Goal: Task Accomplishment & Management: Use online tool/utility

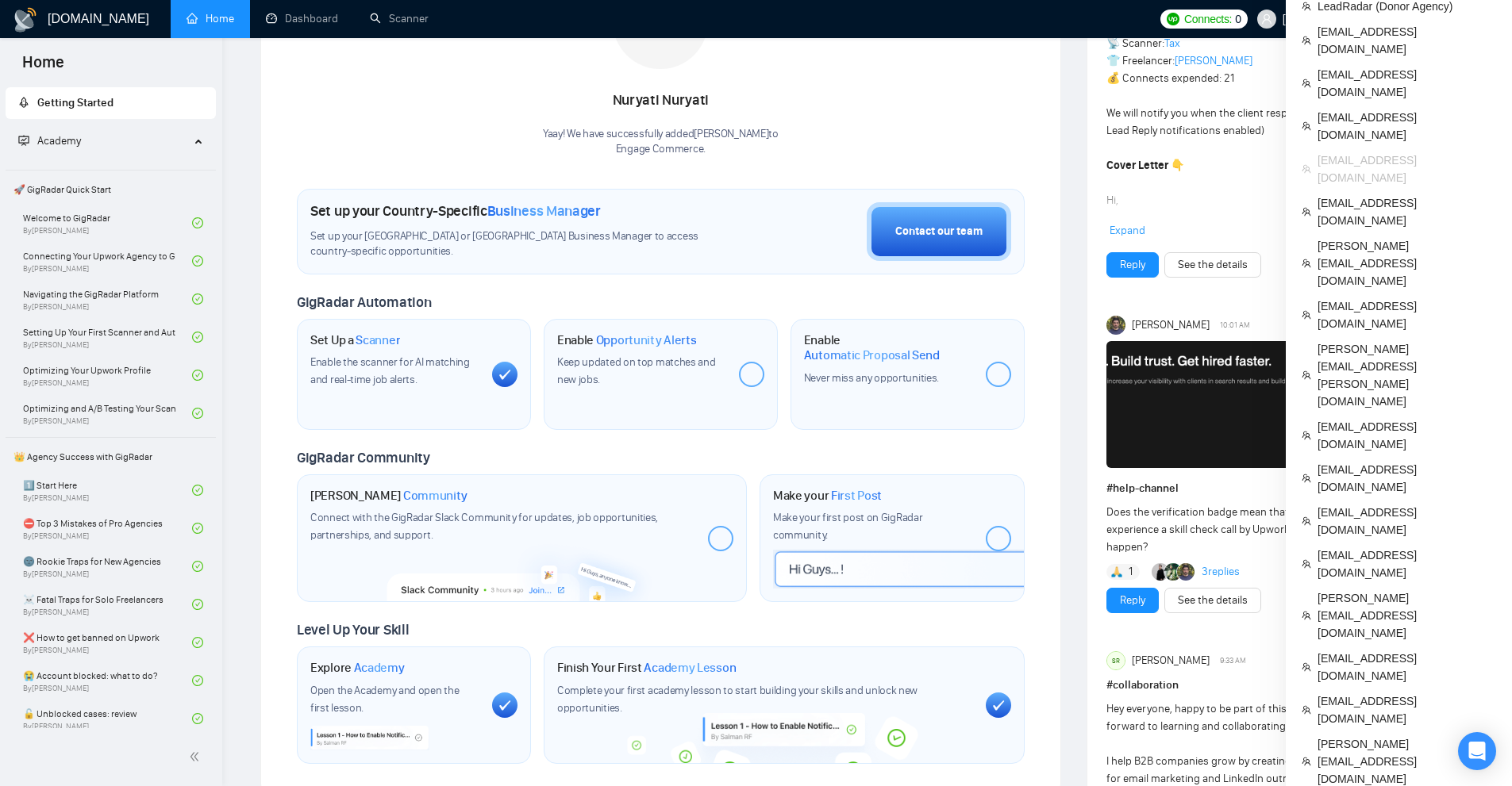
scroll to position [238, 0]
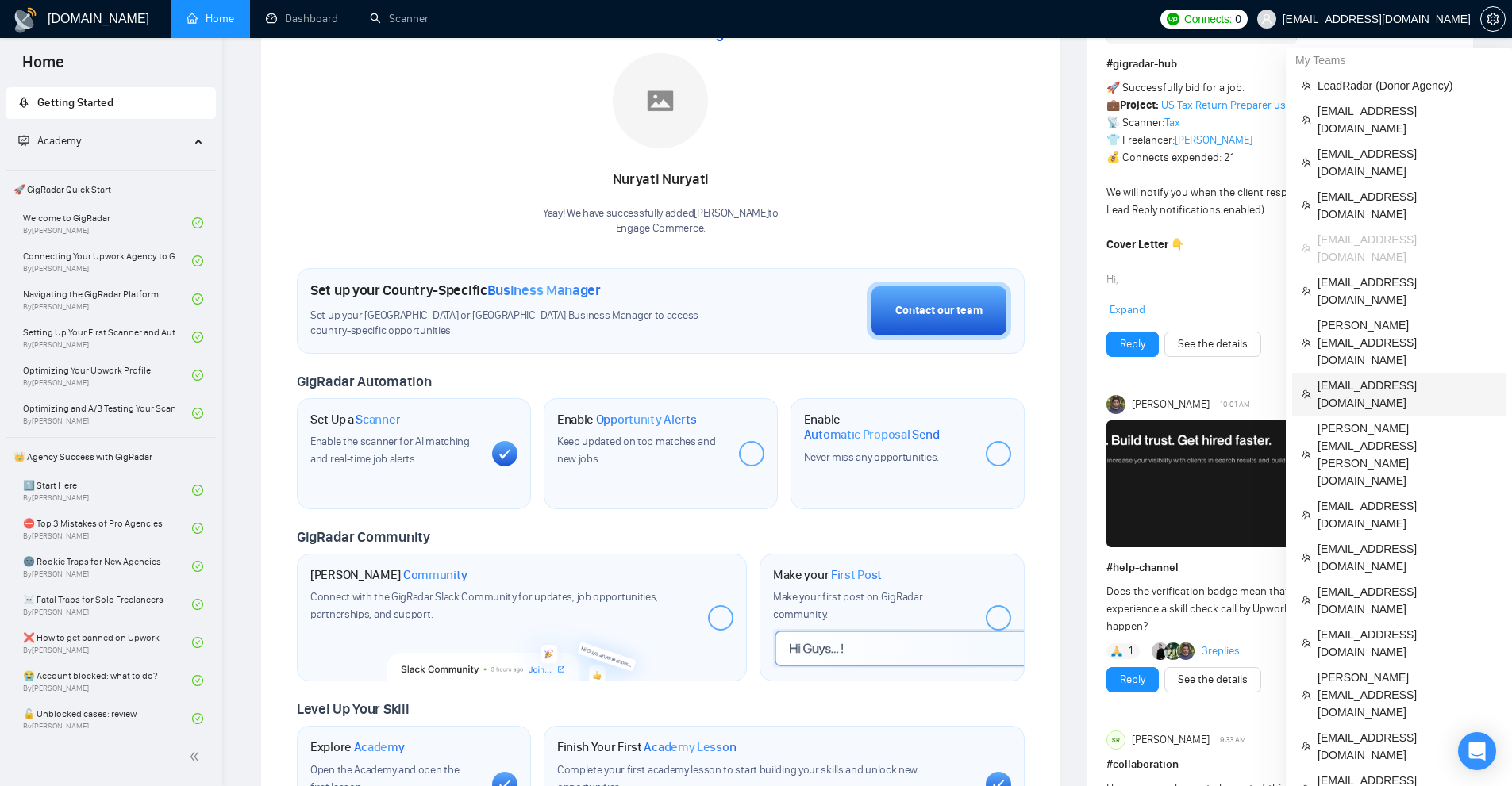
click at [1367, 377] on span "[EMAIL_ADDRESS][DOMAIN_NAME]" at bounding box center [1406, 393] width 178 height 35
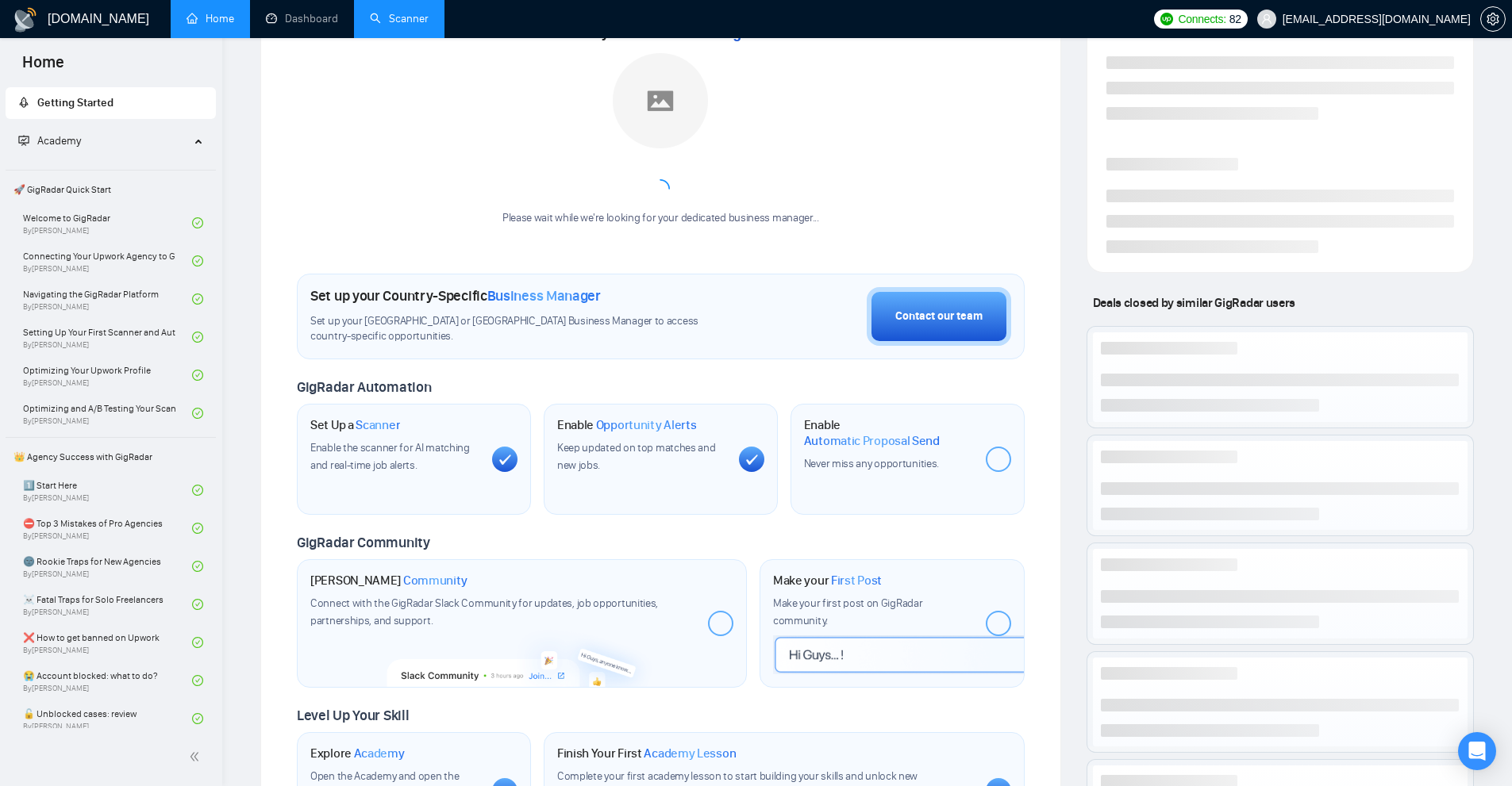
click at [370, 25] on link "Scanner" at bounding box center [400, 19] width 59 height 14
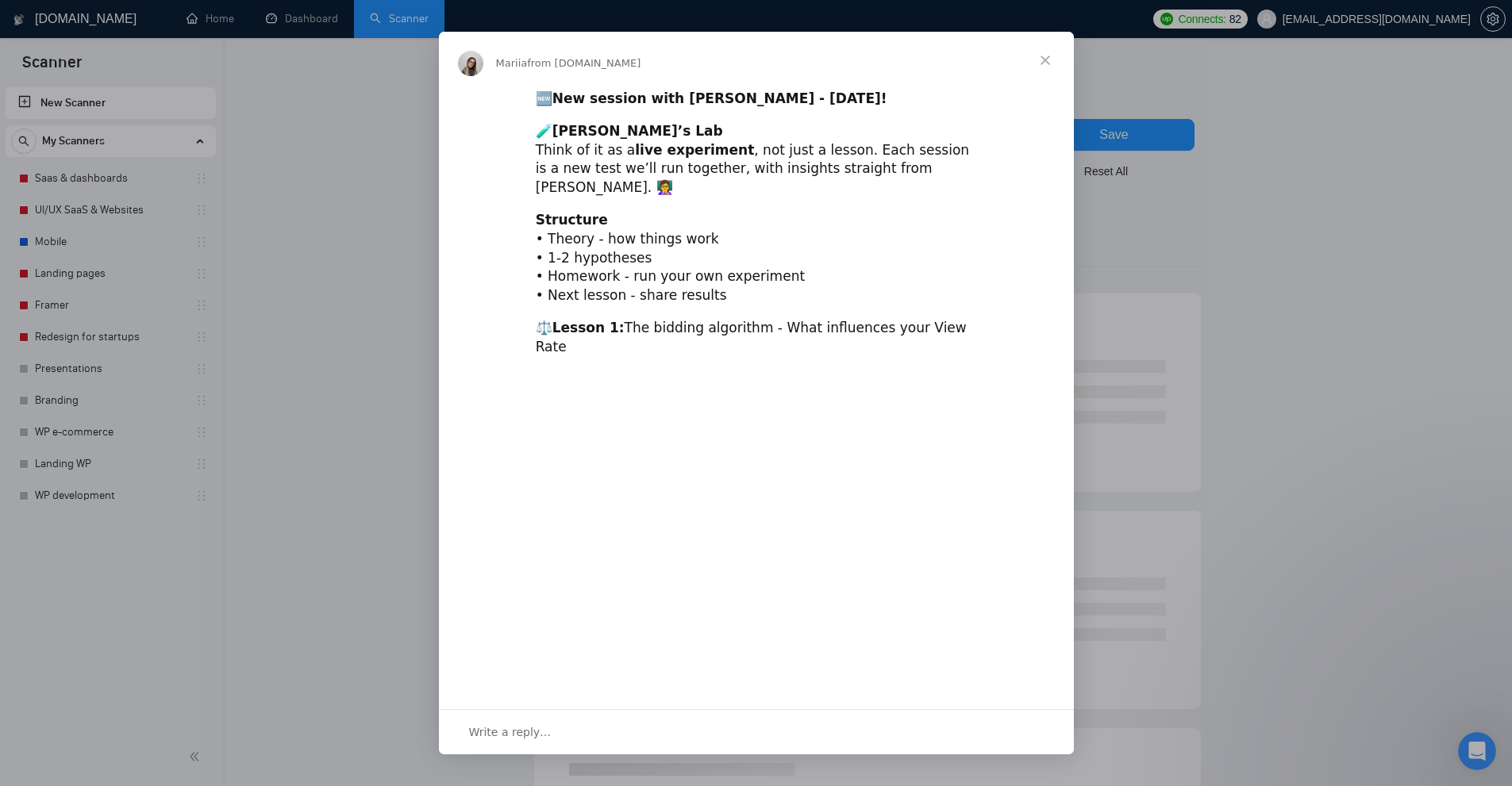
click at [231, 102] on div "Intercom messenger" at bounding box center [756, 393] width 1512 height 786
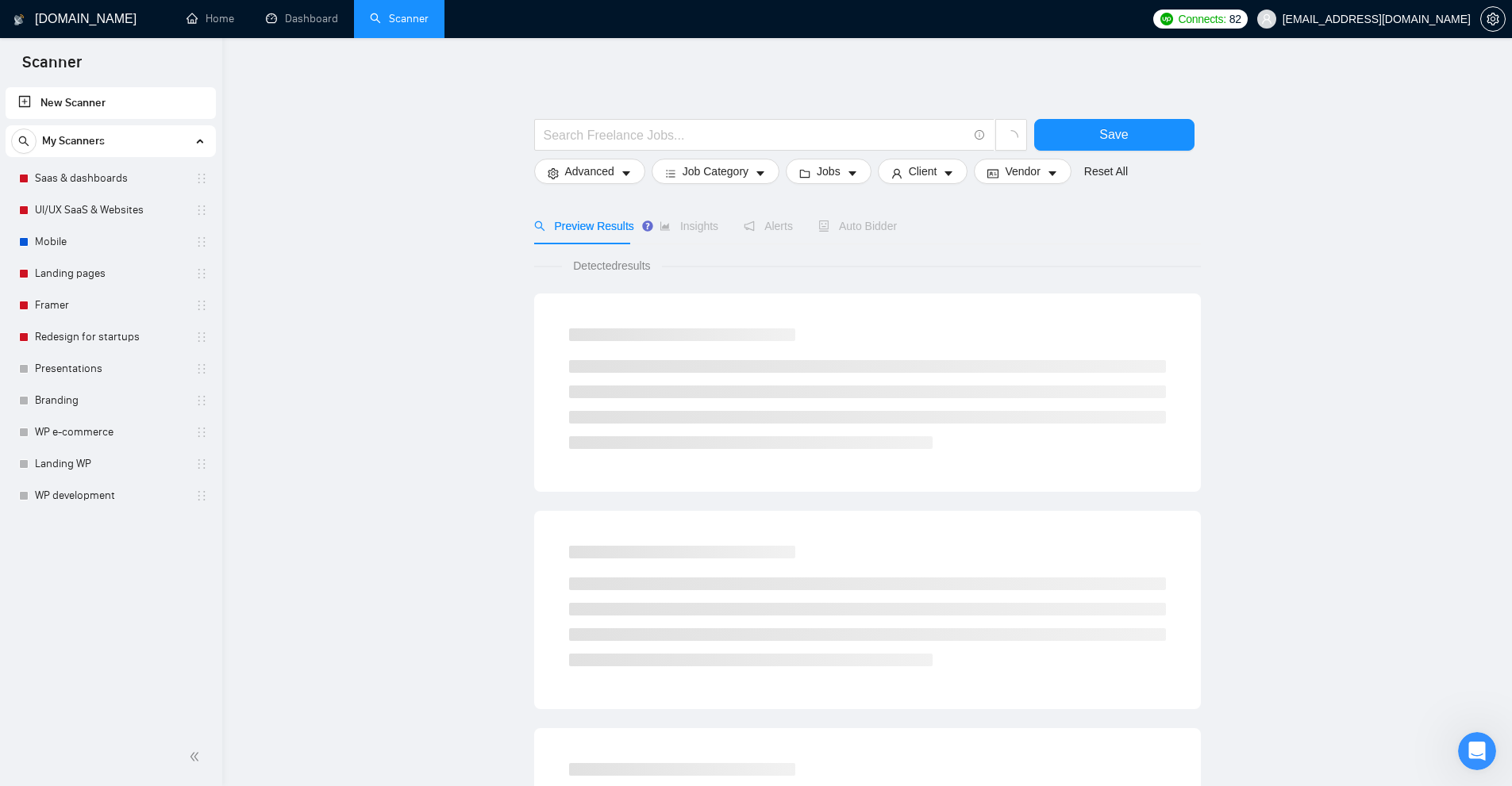
click at [85, 160] on div "My Scanners Saas & dashboards UI/UX SaaS & Websites Mobile Landing pages Framer…" at bounding box center [111, 319] width 210 height 387
click at [69, 172] on link "Saas & dashboards" at bounding box center [110, 179] width 151 height 32
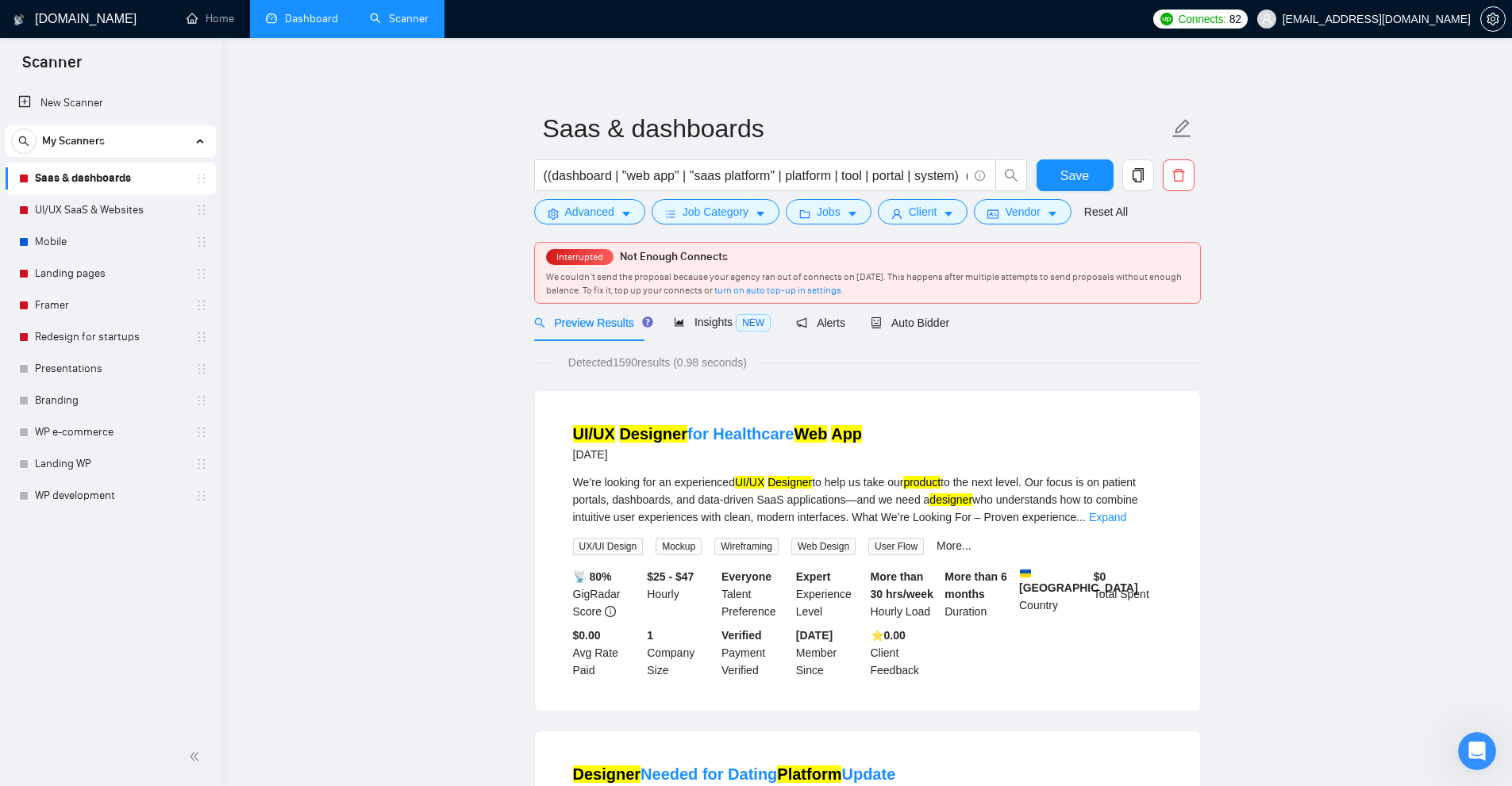
click at [313, 25] on link "Dashboard" at bounding box center [302, 19] width 73 height 14
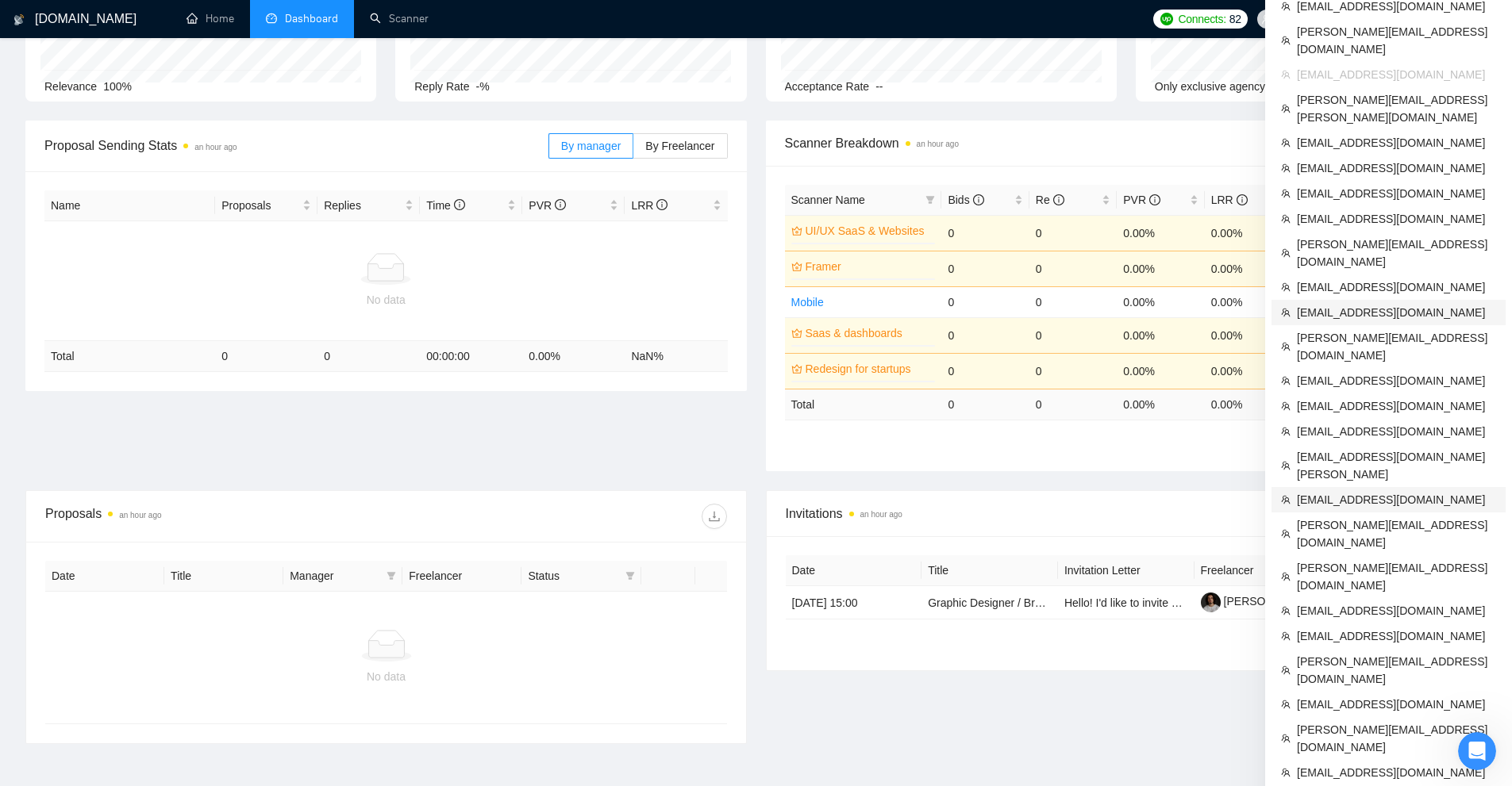
scroll to position [238, 0]
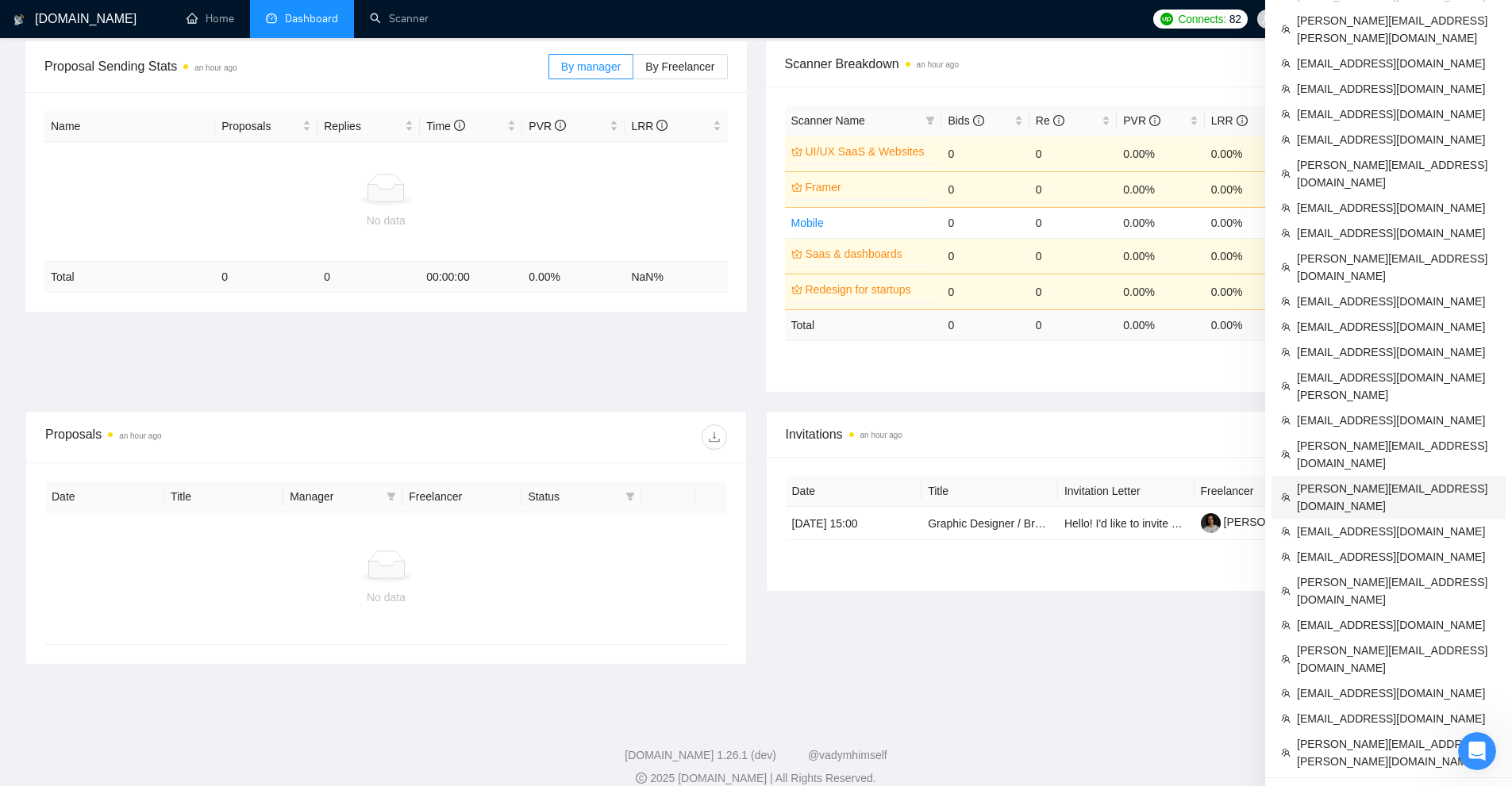
click at [1338, 476] on li "[PERSON_NAME][EMAIL_ADDRESS][DOMAIN_NAME]" at bounding box center [1389, 497] width 234 height 43
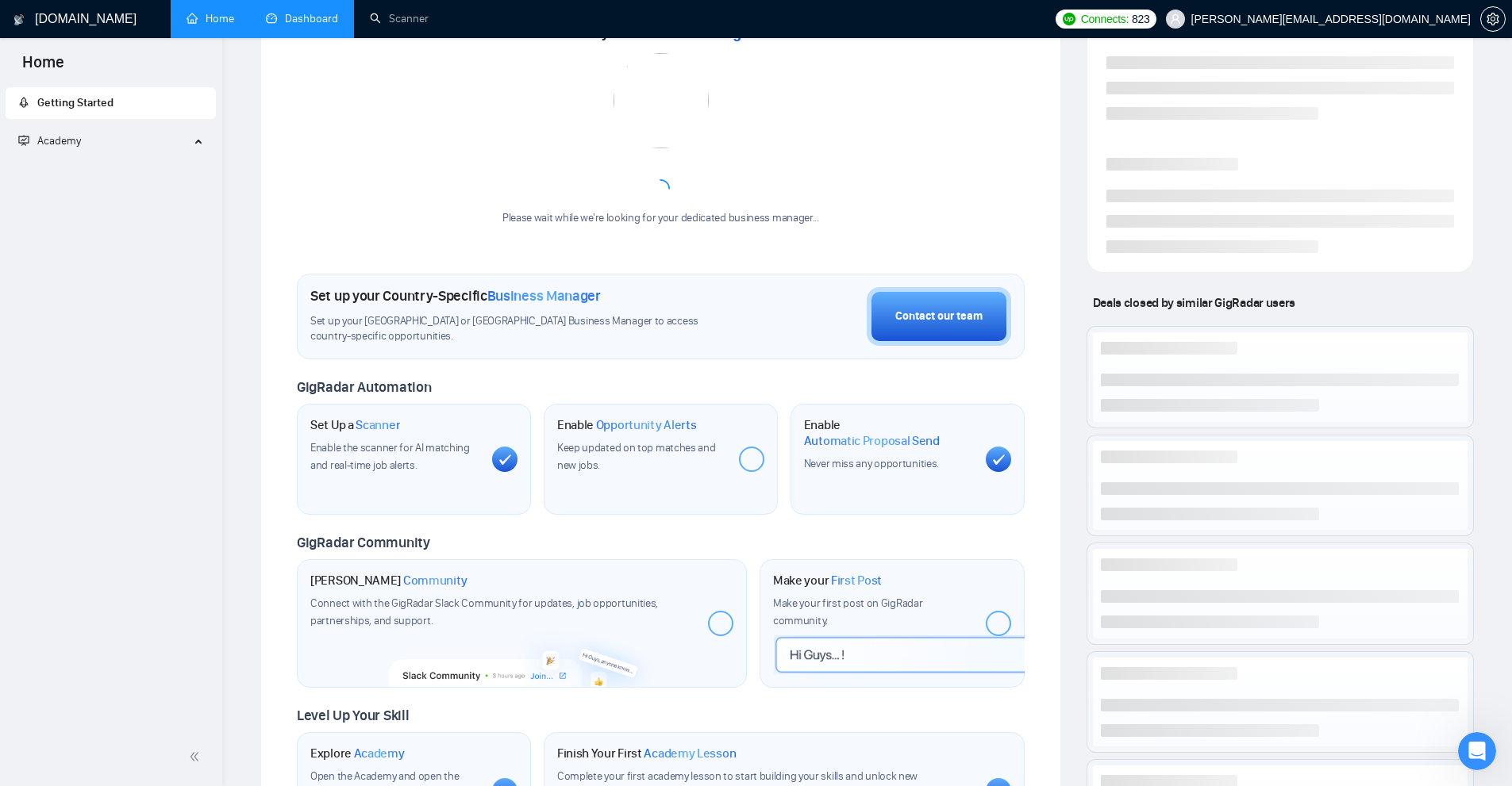
scroll to position [460, 0]
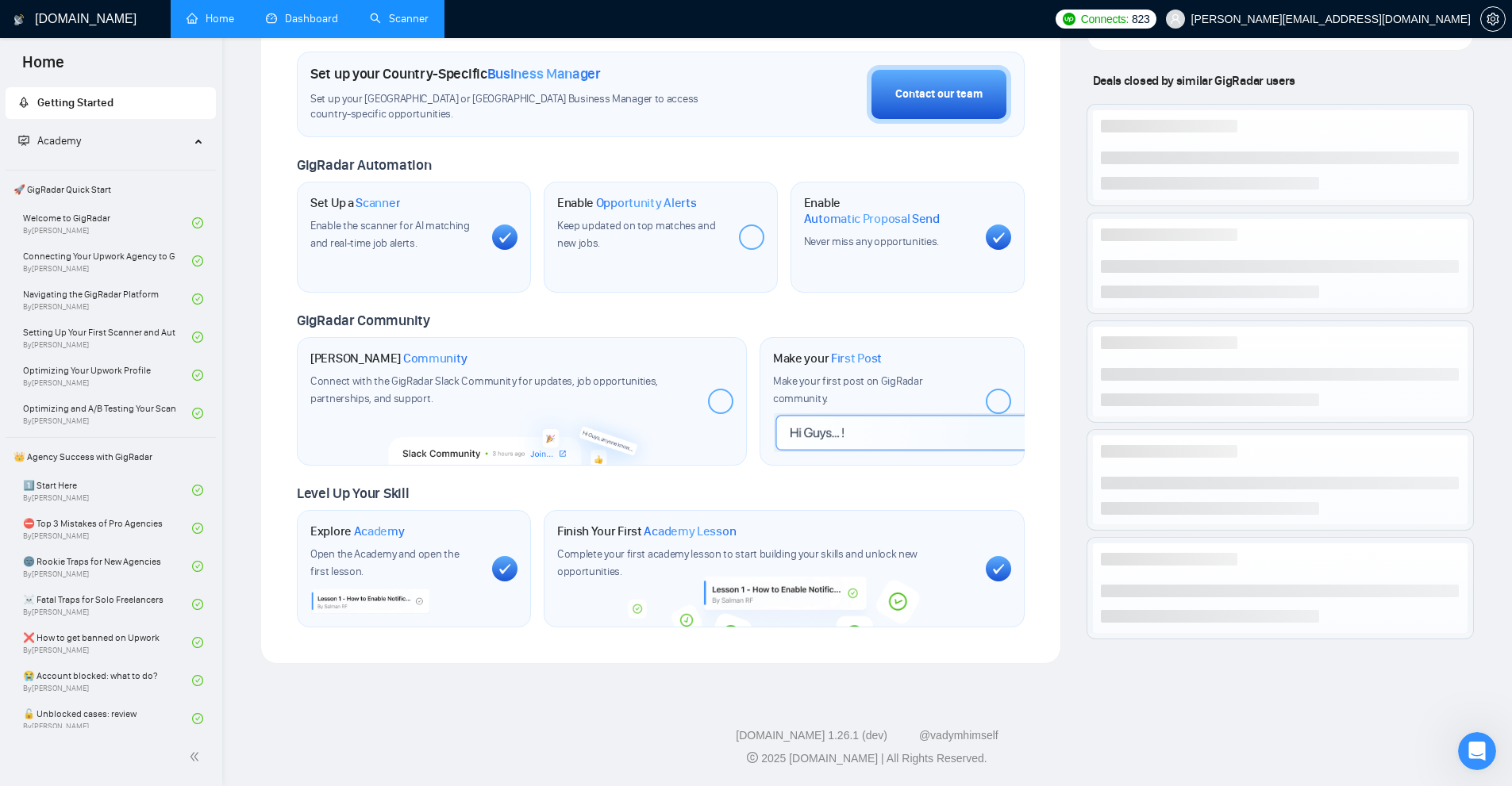
click at [420, 24] on link "Scanner" at bounding box center [400, 19] width 59 height 14
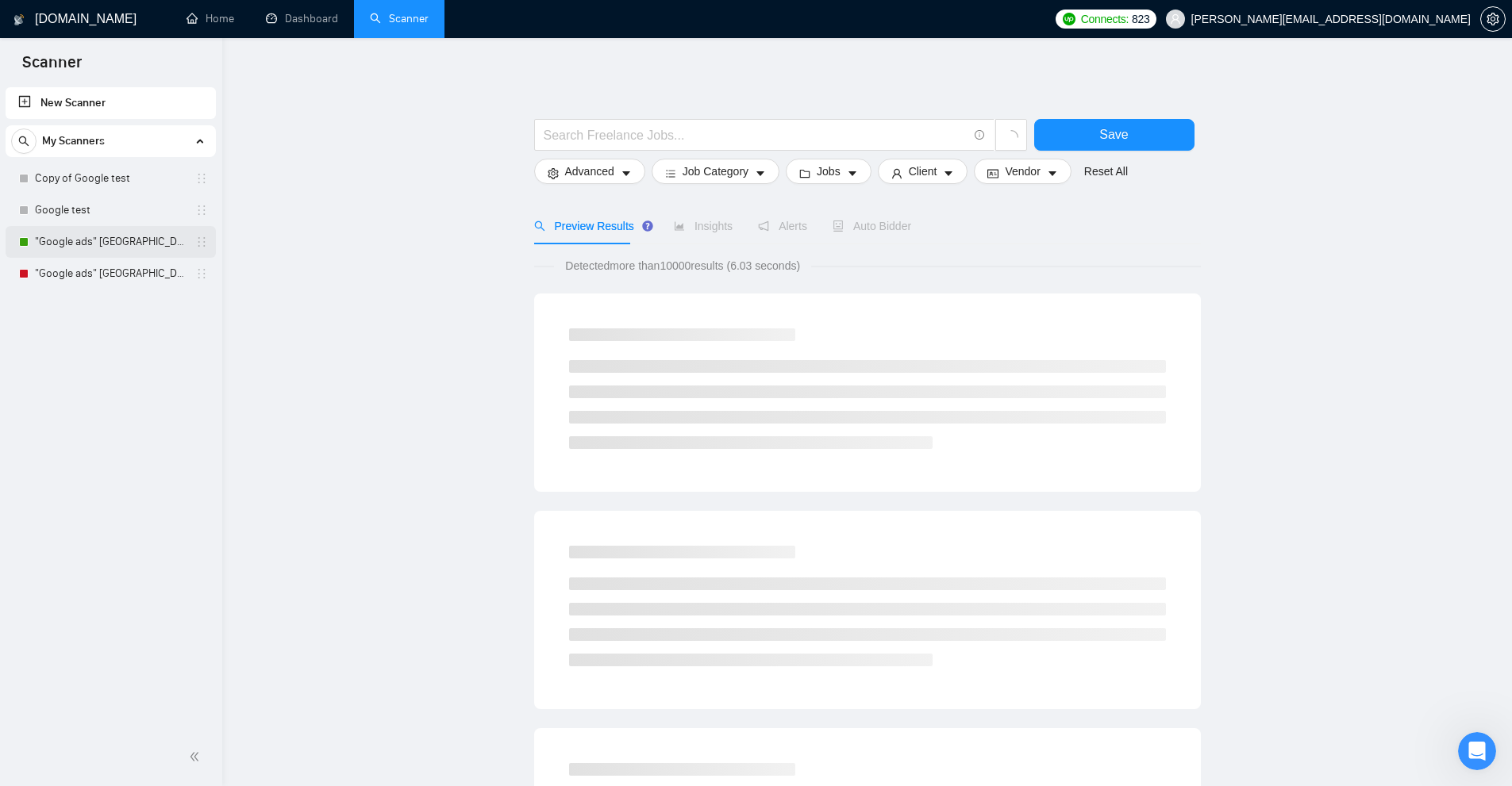
click at [92, 230] on link ""Google ads" Canada" at bounding box center [110, 242] width 151 height 32
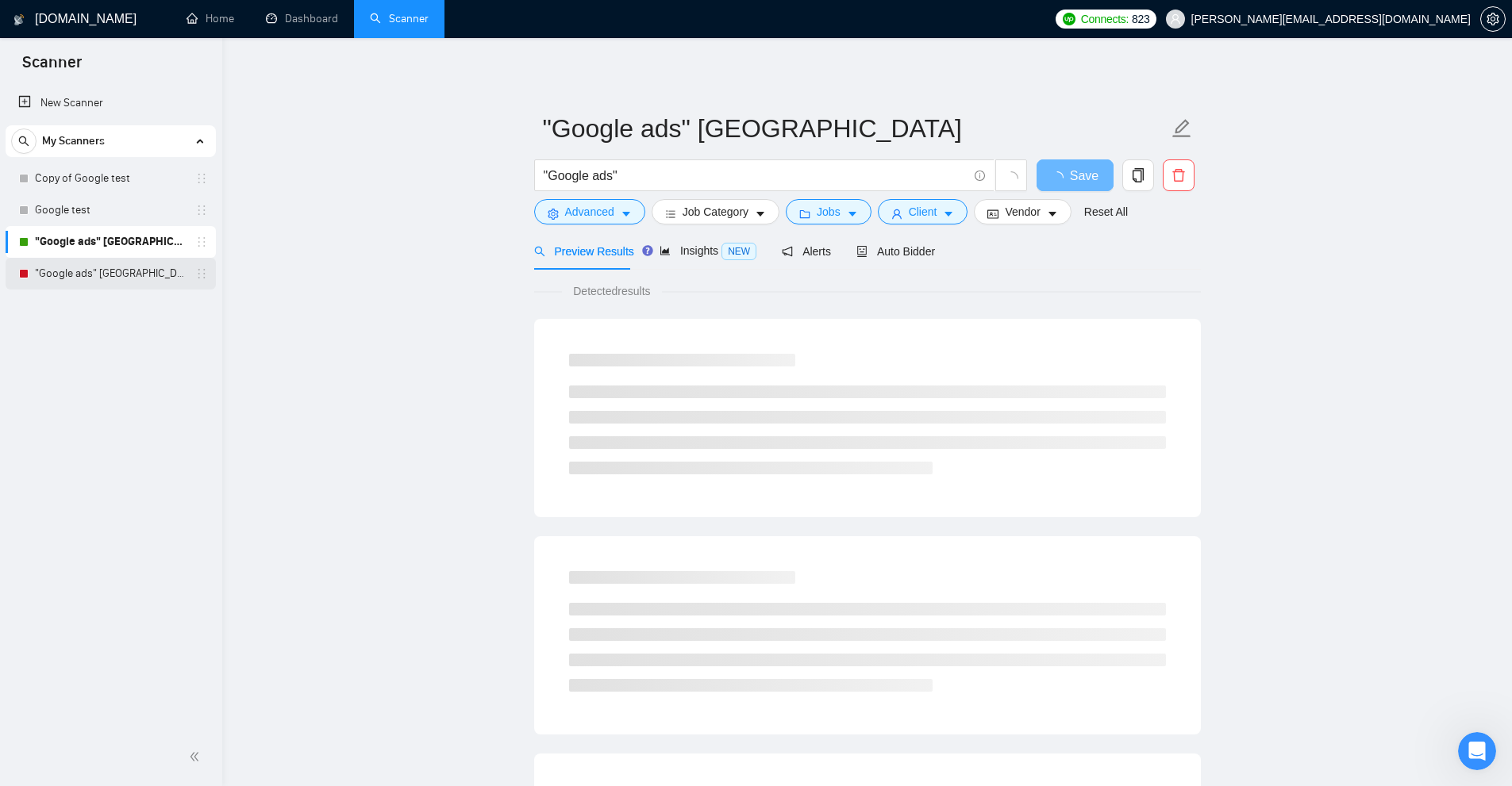
click at [28, 272] on body "Scanner New Scanner My Scanners Copy of Google test Google test "Google ads" Ca…" at bounding box center [756, 393] width 1512 height 786
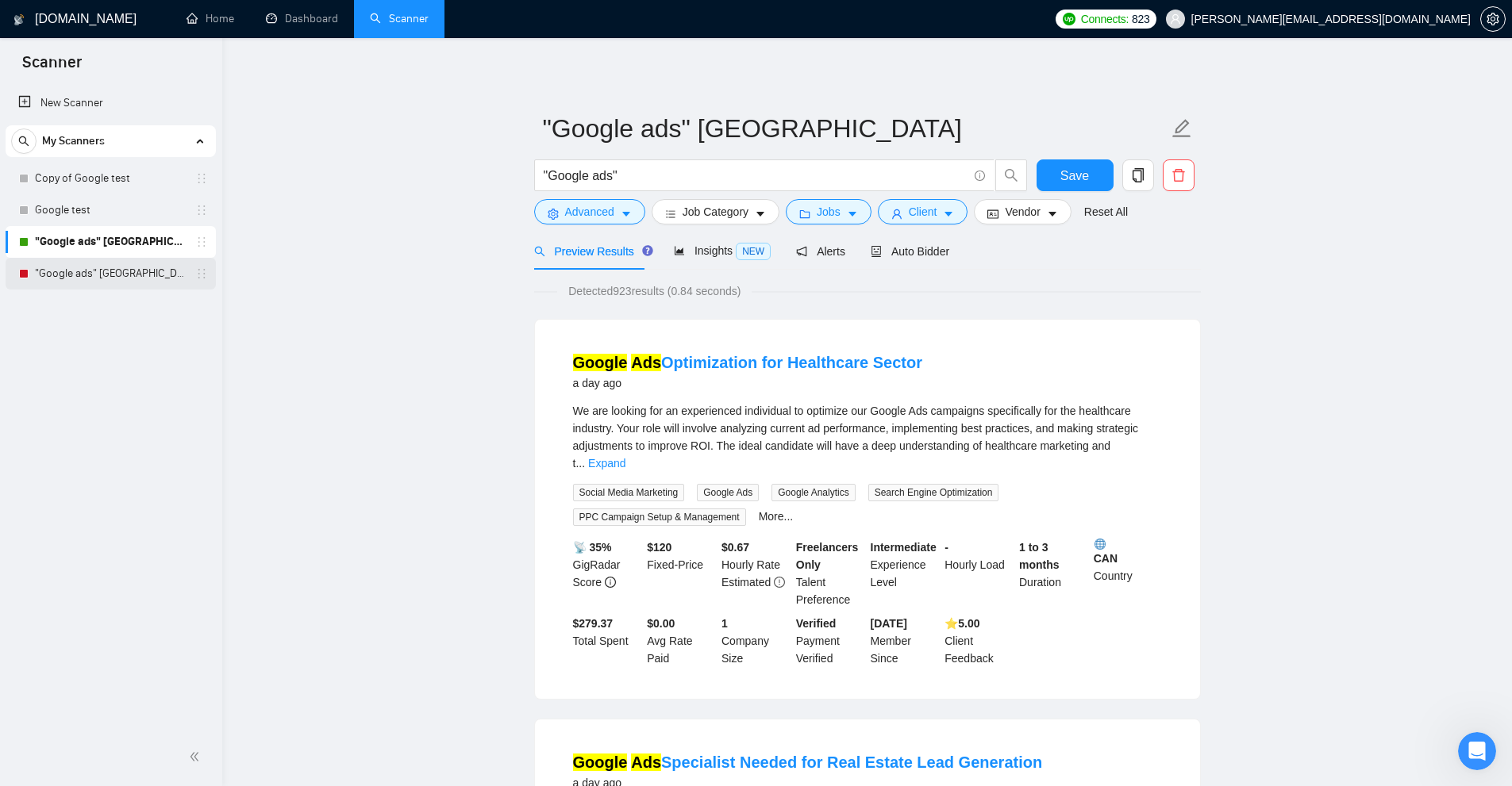
click at [126, 274] on link ""Google ads" USA" at bounding box center [110, 274] width 151 height 32
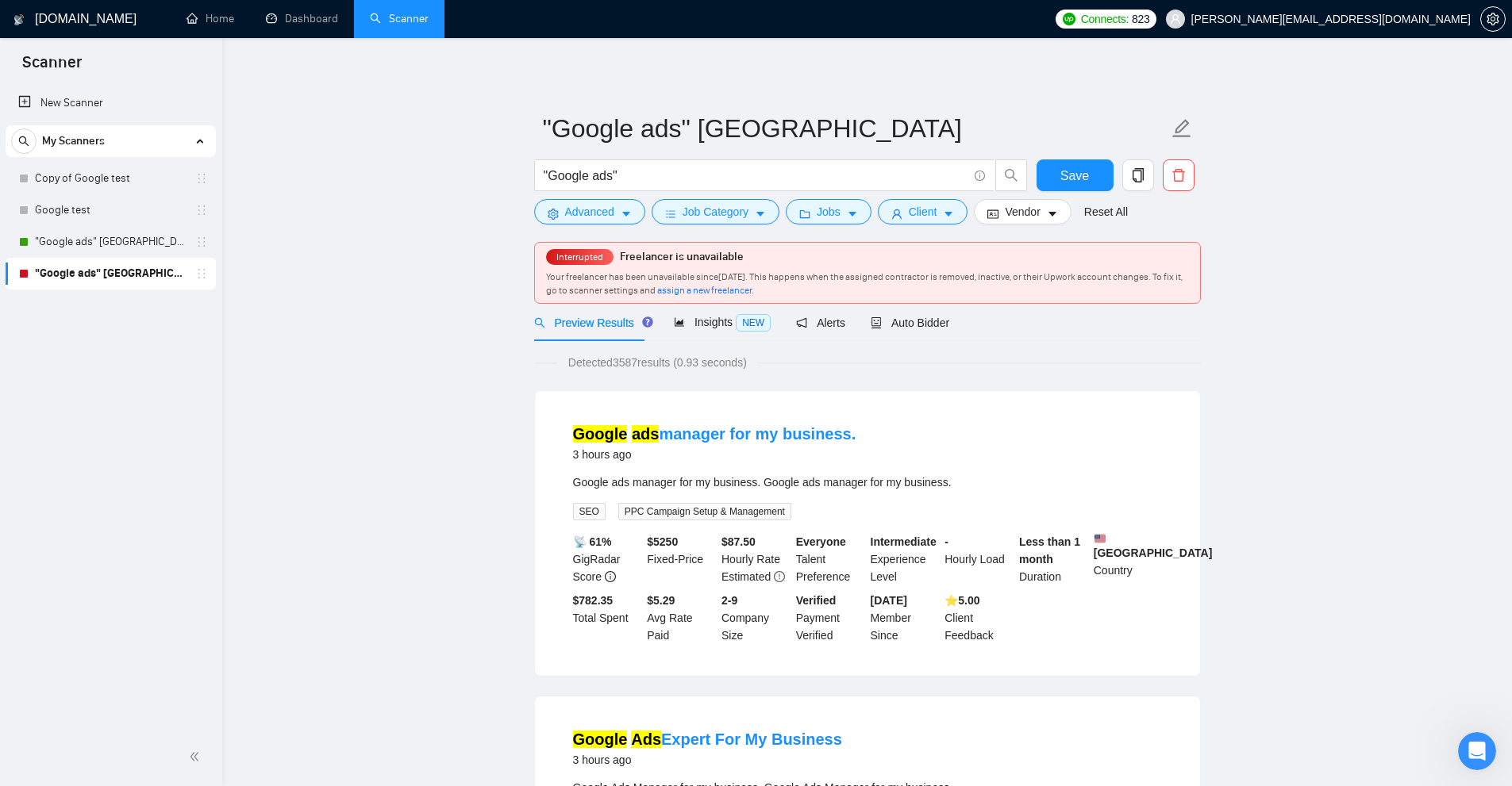
click at [312, 24] on link "Dashboard" at bounding box center [302, 19] width 73 height 14
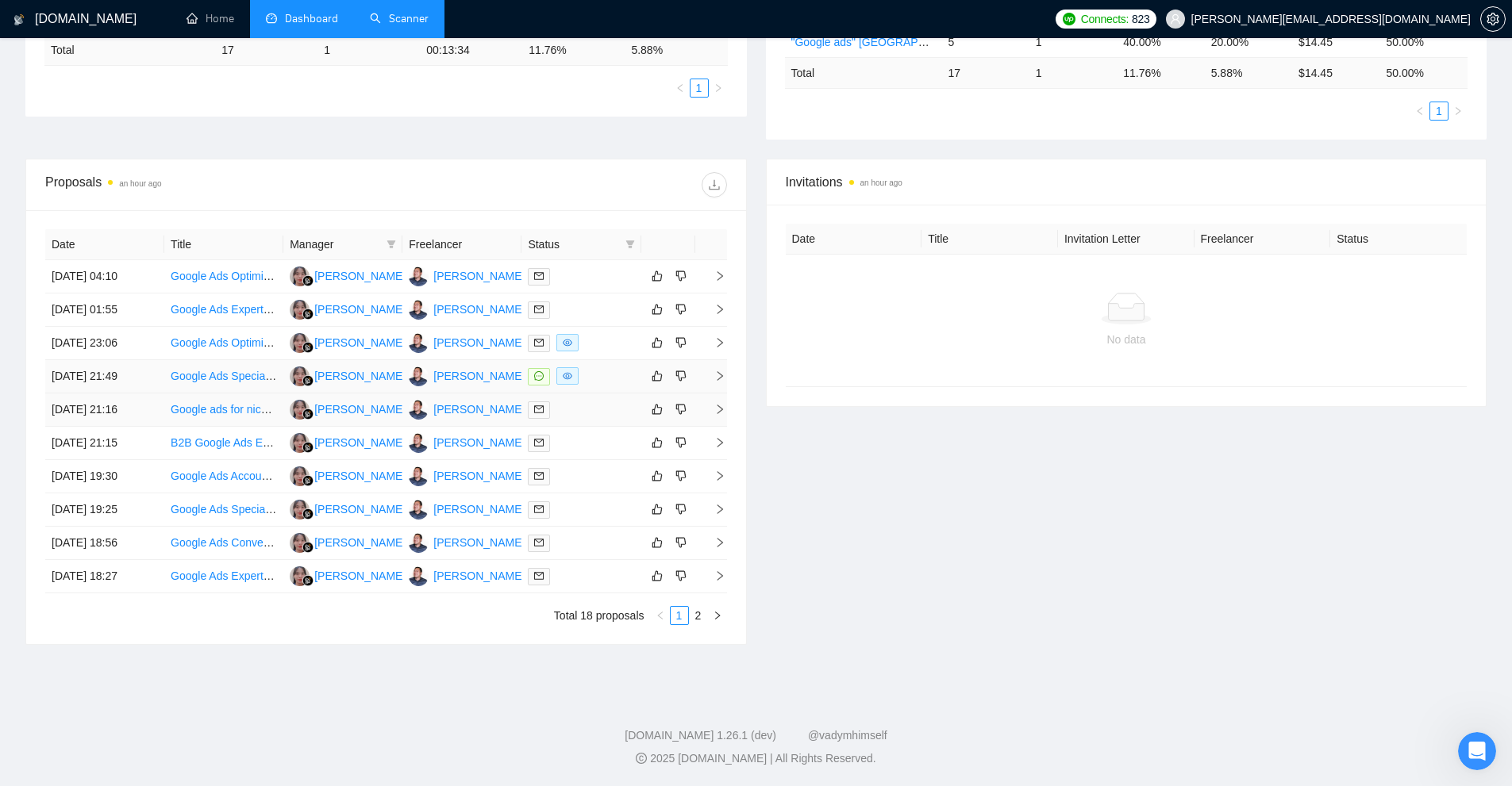
scroll to position [299, 0]
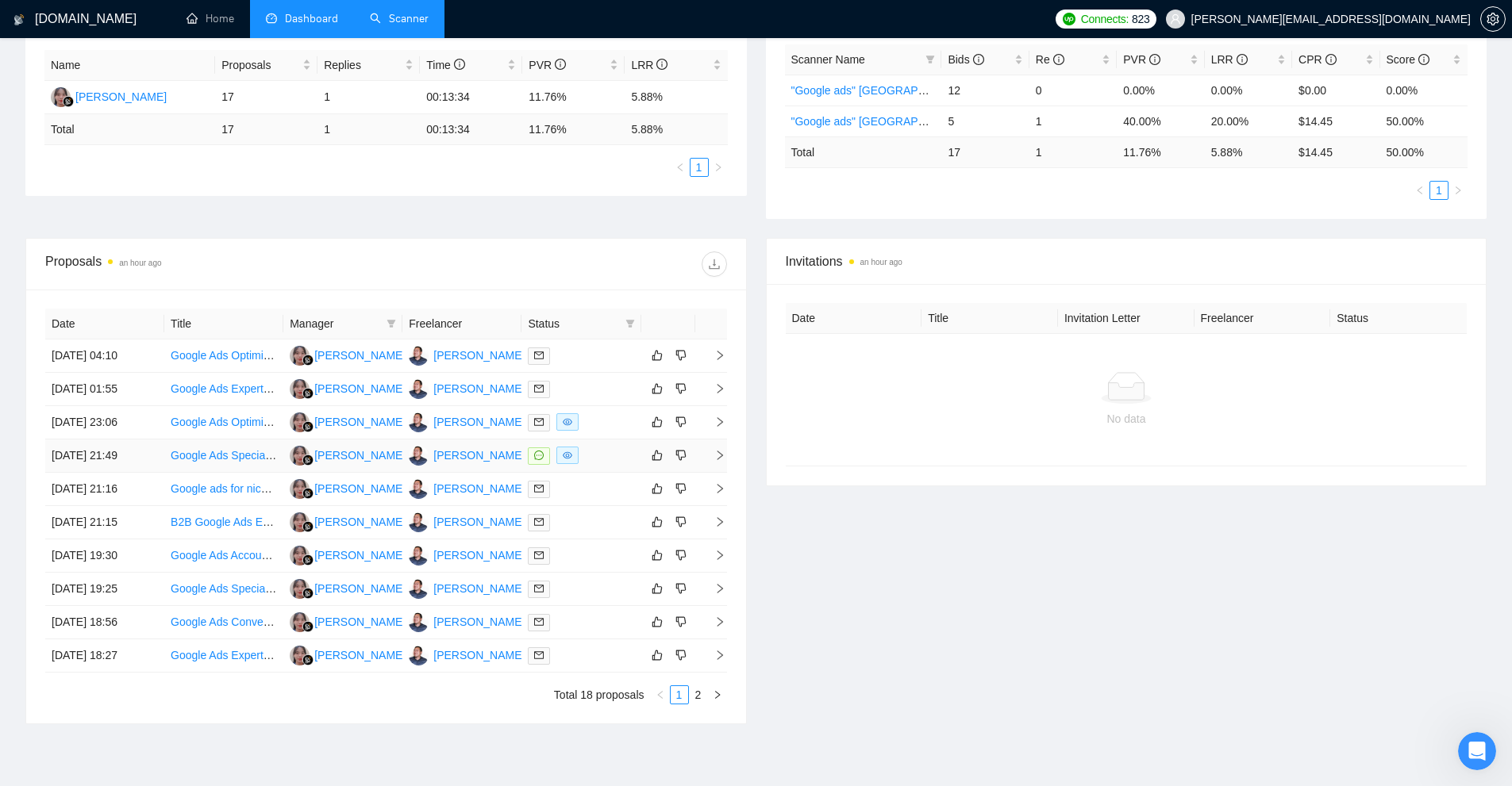
click at [604, 457] on div at bounding box center [581, 456] width 106 height 19
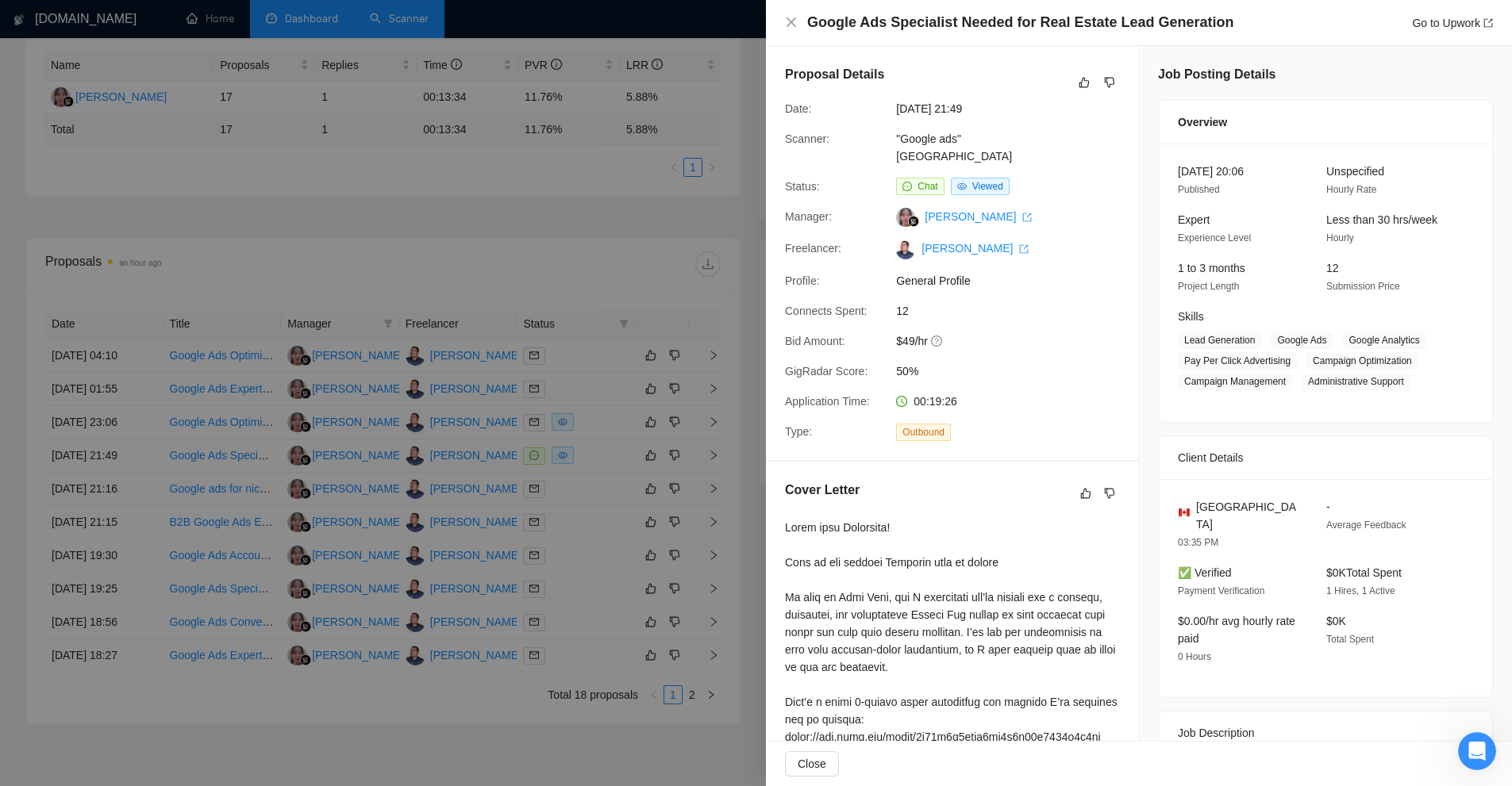
click at [518, 105] on div at bounding box center [756, 393] width 1512 height 786
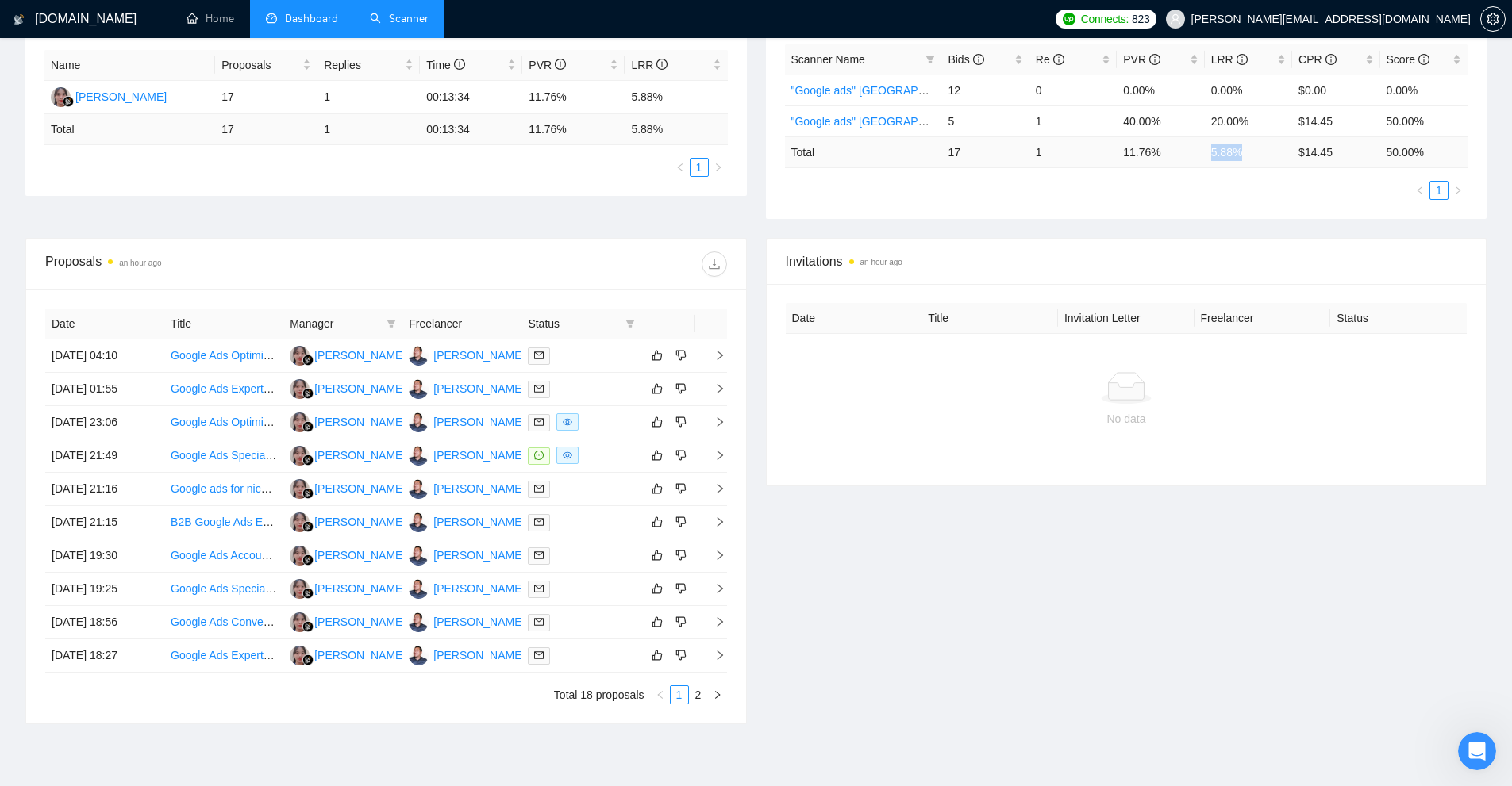
drag, startPoint x: 1230, startPoint y: 154, endPoint x: 1210, endPoint y: 154, distance: 20.0
click at [1210, 154] on td "5.88 %" at bounding box center [1248, 152] width 87 height 31
copy td "5.88 %"
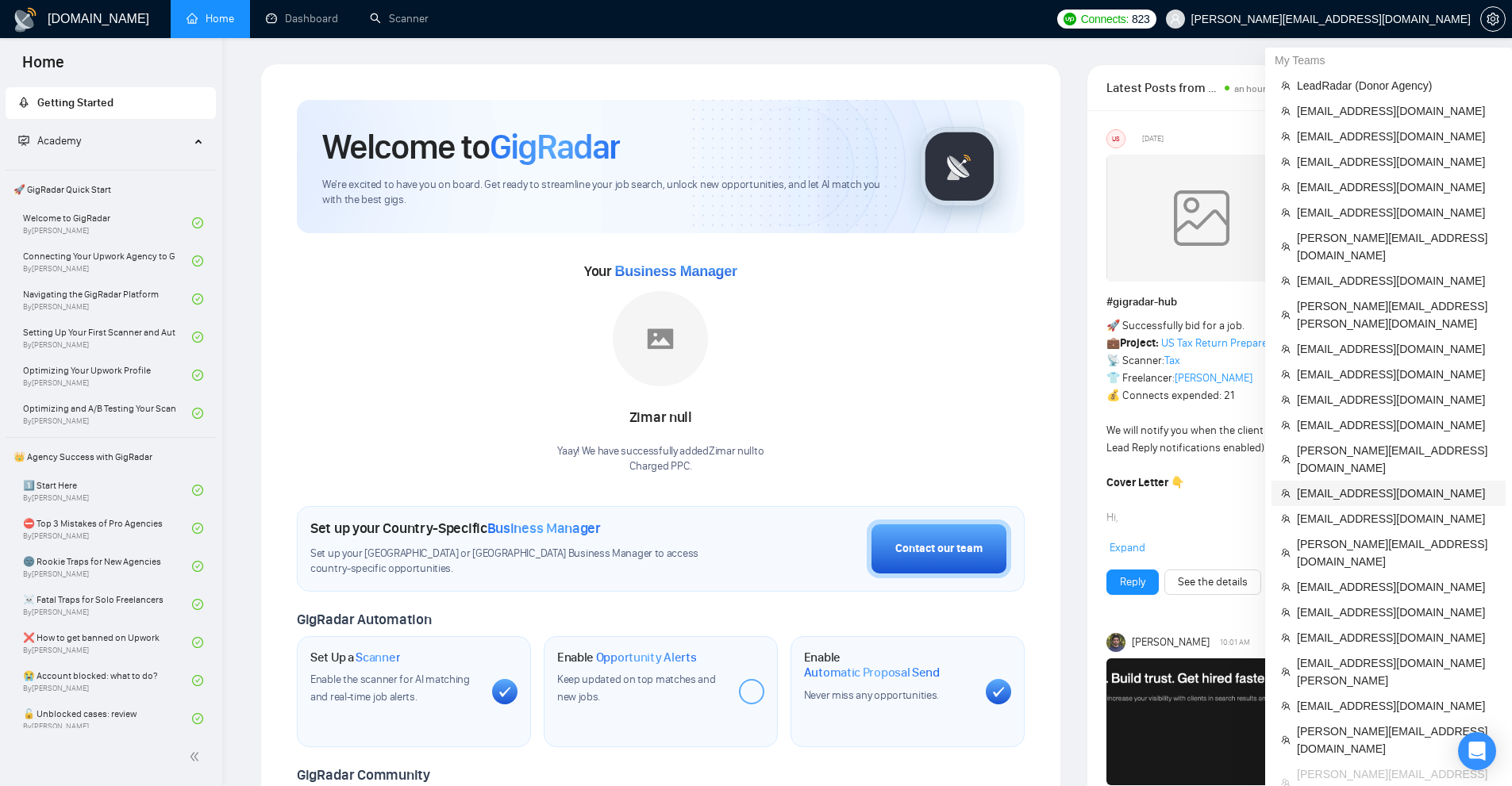
click at [1330, 485] on span "[EMAIL_ADDRESS][DOMAIN_NAME]" at bounding box center [1397, 493] width 199 height 18
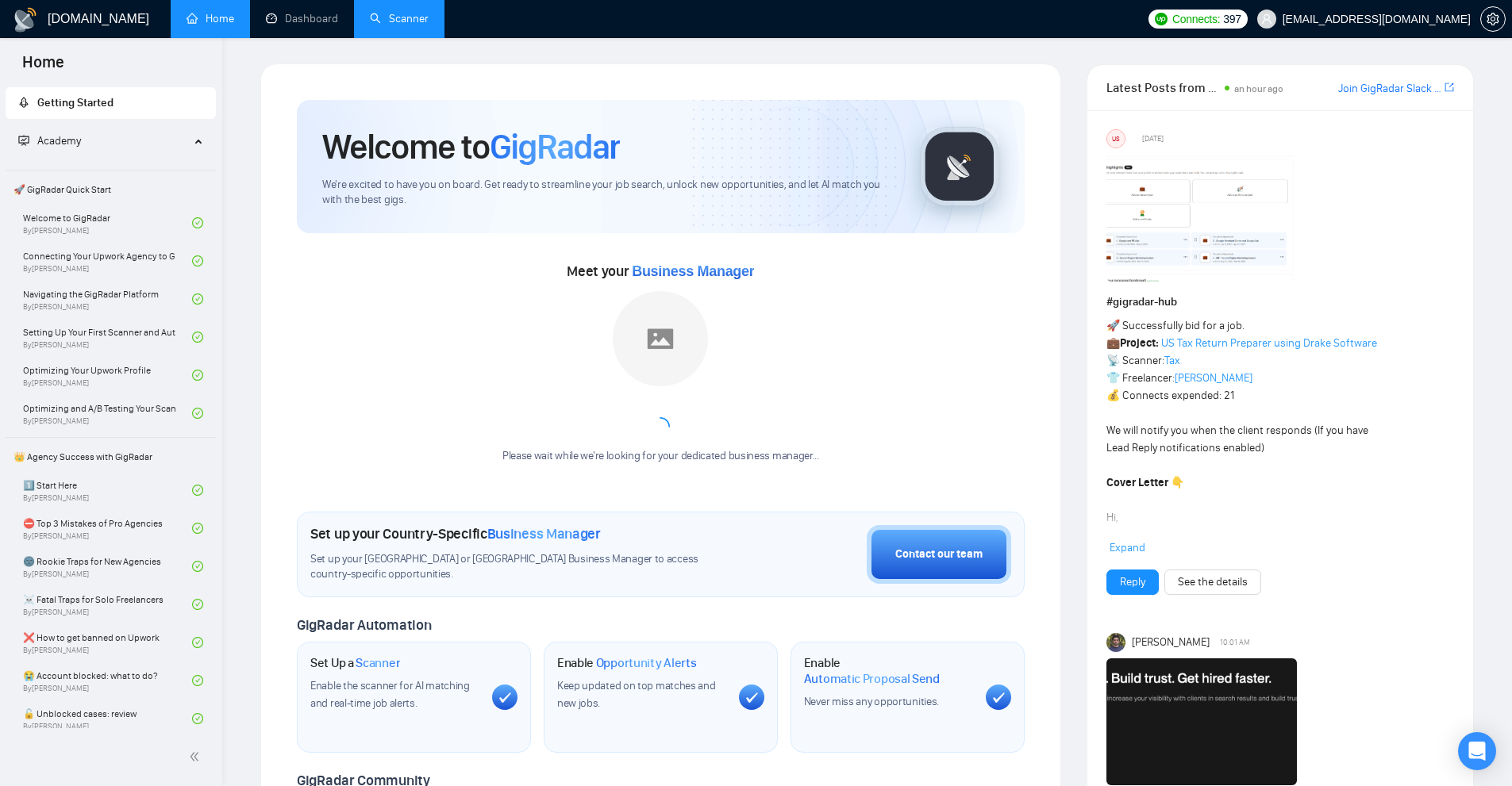
click at [415, 12] on link "Scanner" at bounding box center [400, 19] width 59 height 14
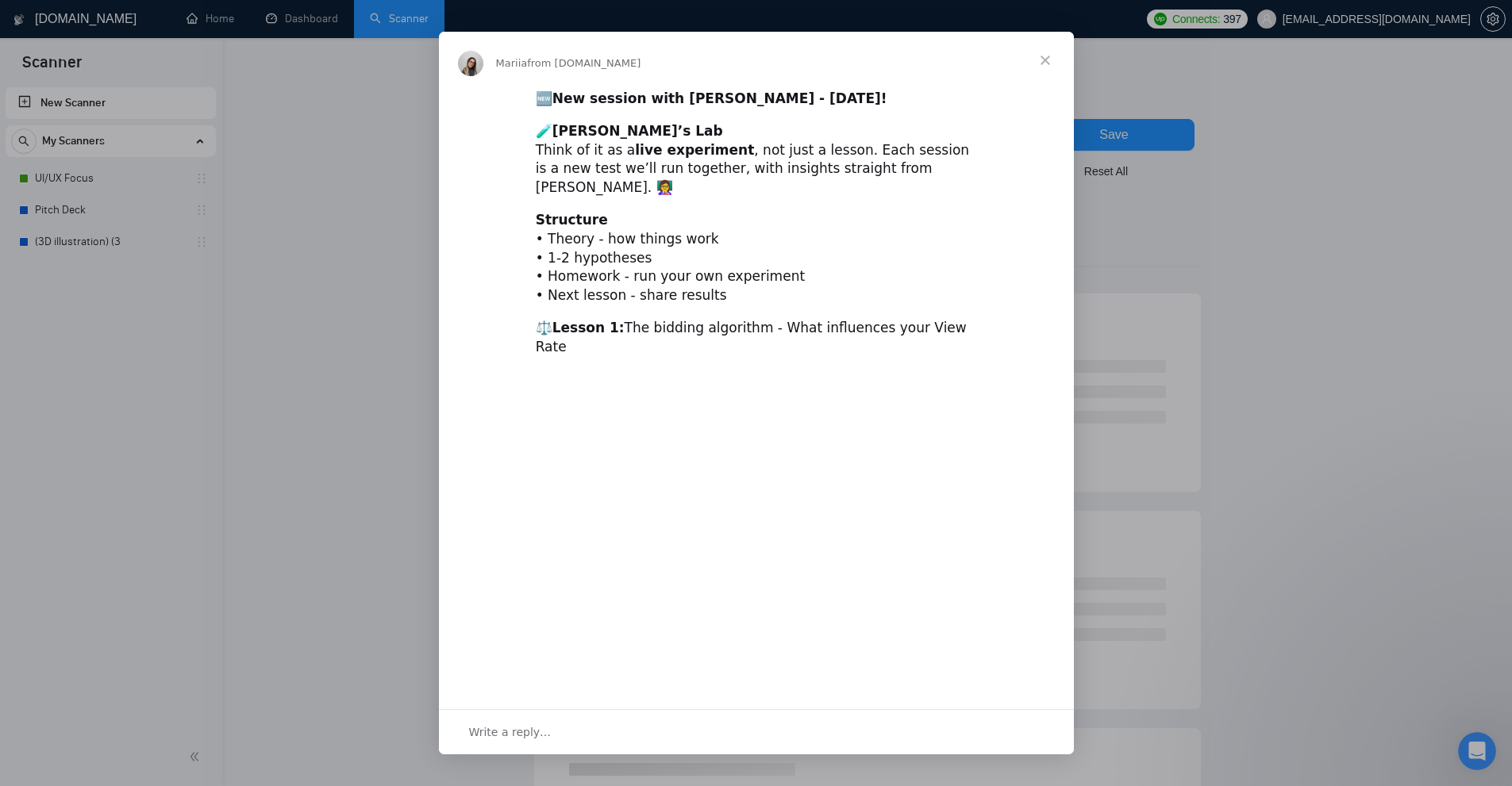
click at [275, 39] on div "Intercom messenger" at bounding box center [756, 393] width 1512 height 786
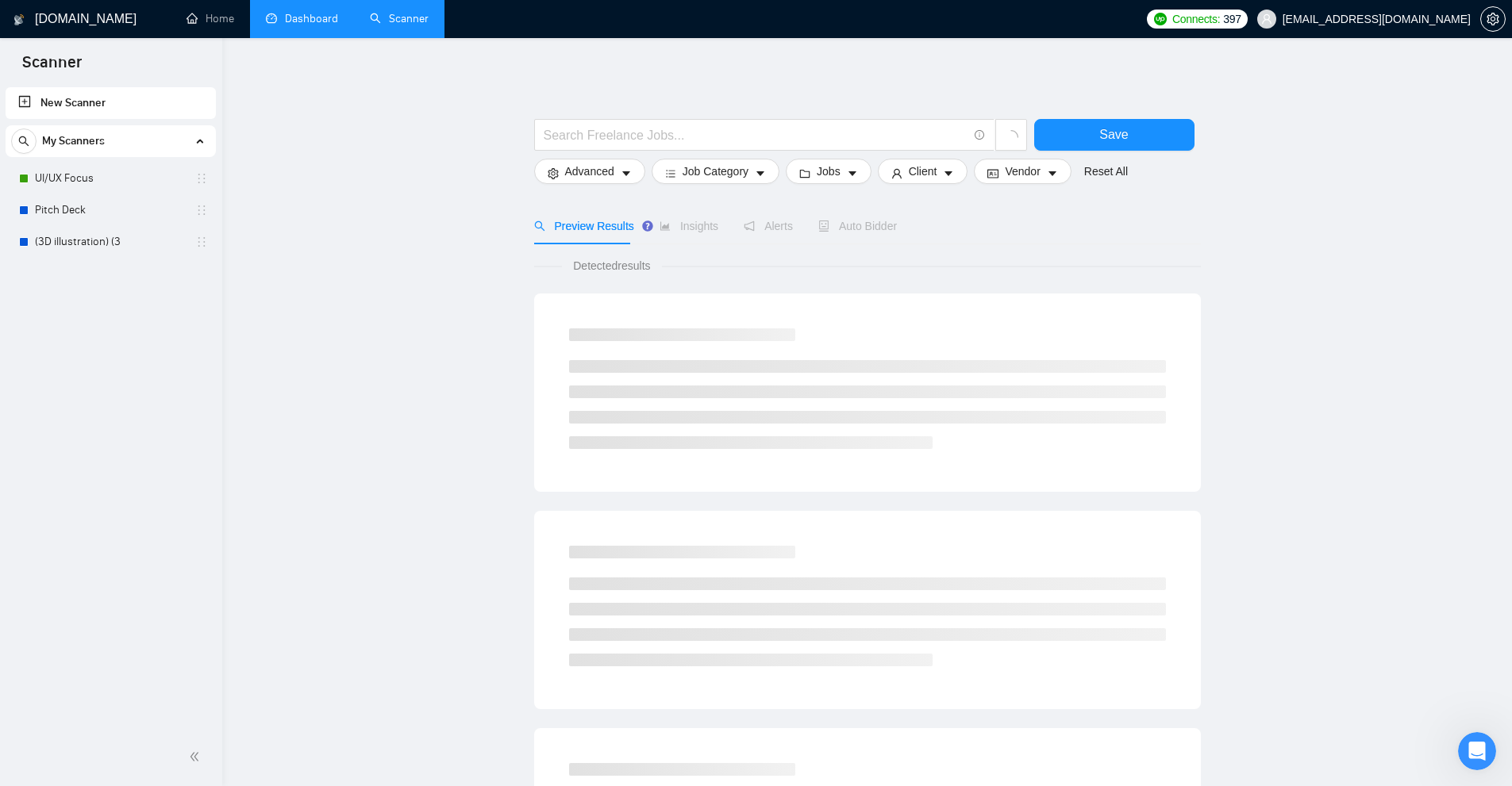
click at [313, 22] on link "Dashboard" at bounding box center [302, 19] width 73 height 14
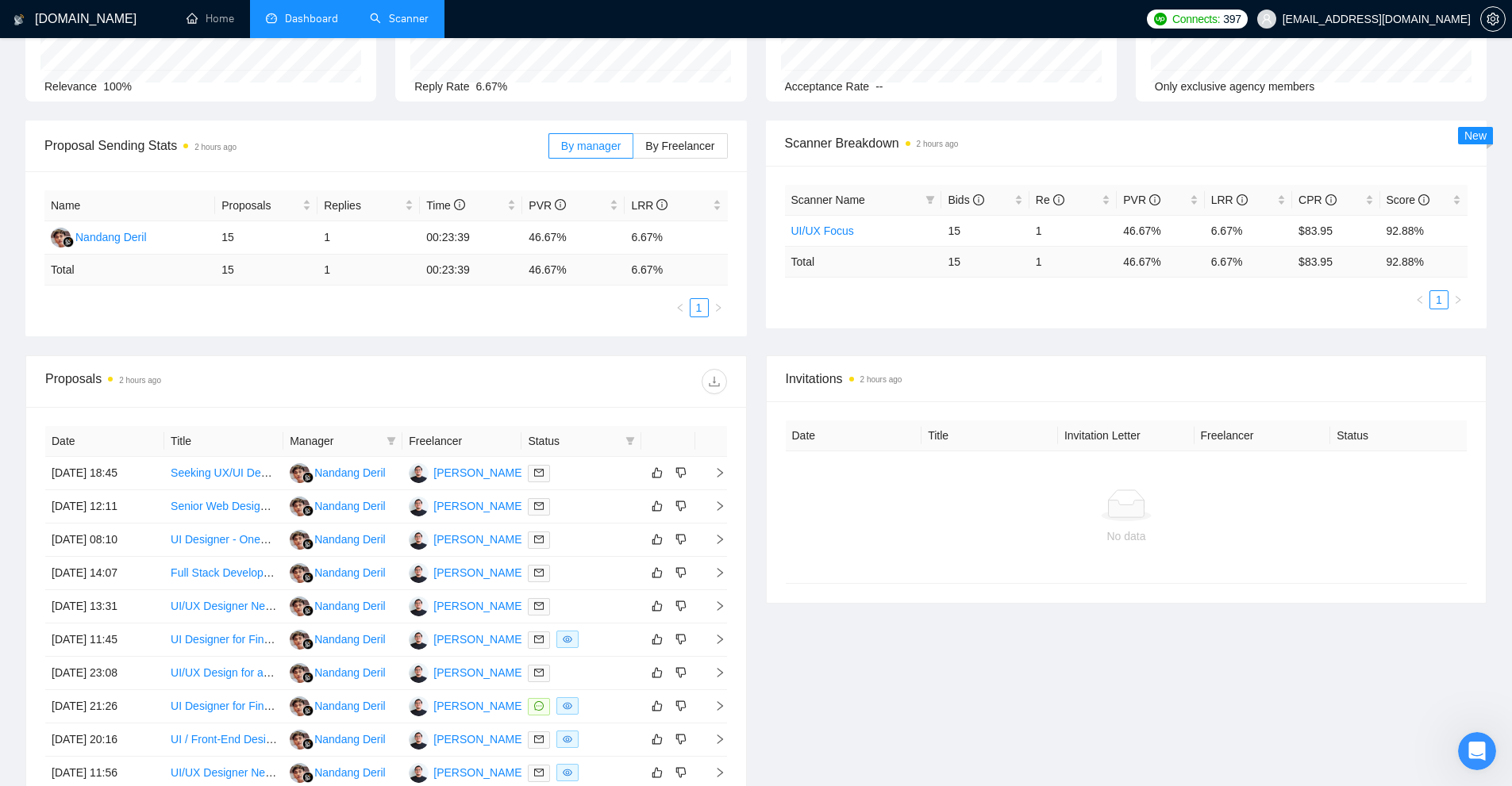
scroll to position [317, 0]
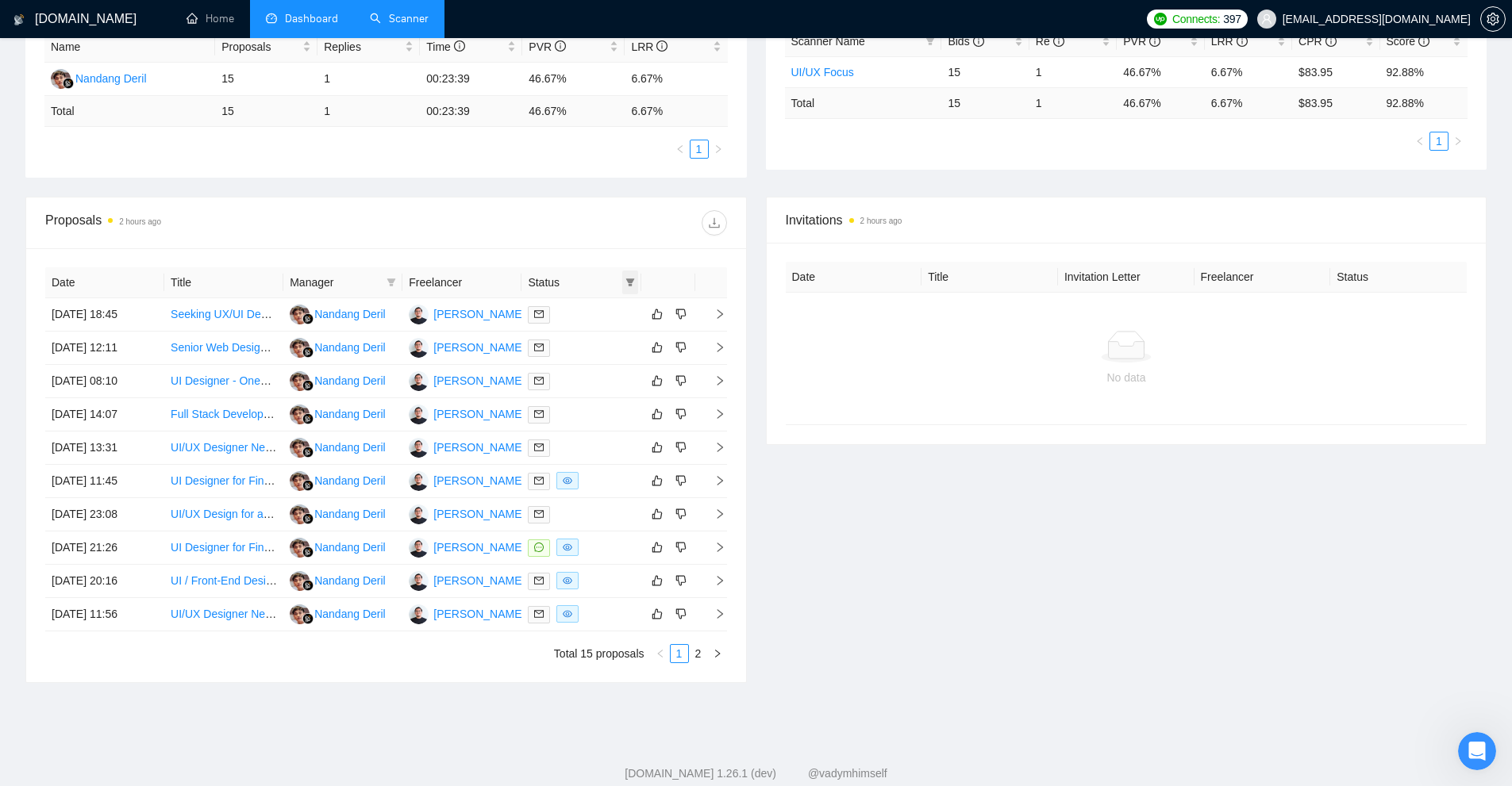
click at [633, 284] on icon "filter" at bounding box center [630, 282] width 9 height 9
click at [598, 312] on span "Chat" at bounding box center [590, 312] width 76 height 18
checkbox input "true"
click at [619, 375] on span "OK" at bounding box center [617, 370] width 16 height 18
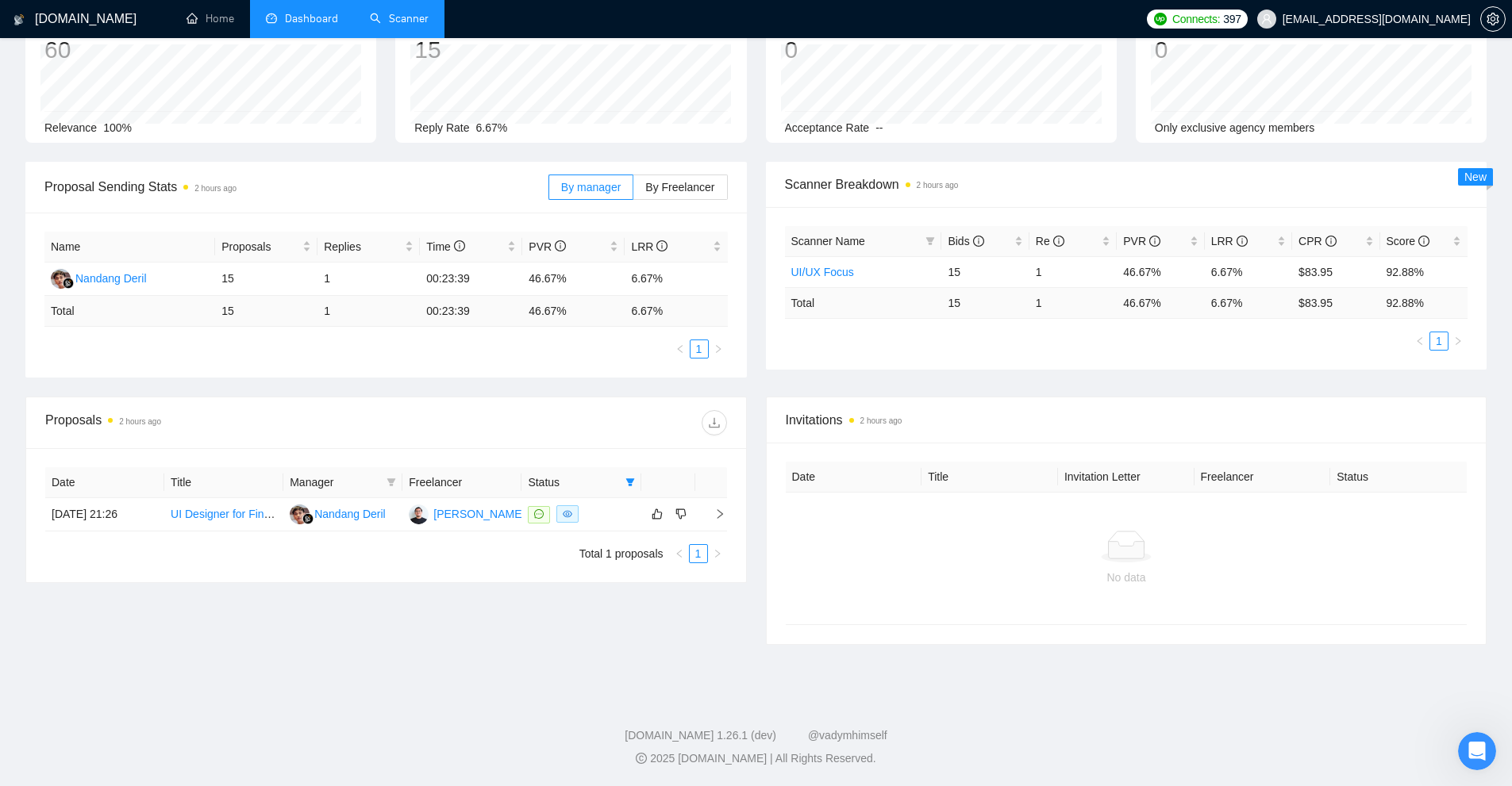
scroll to position [117, 0]
click at [617, 514] on div at bounding box center [581, 515] width 106 height 19
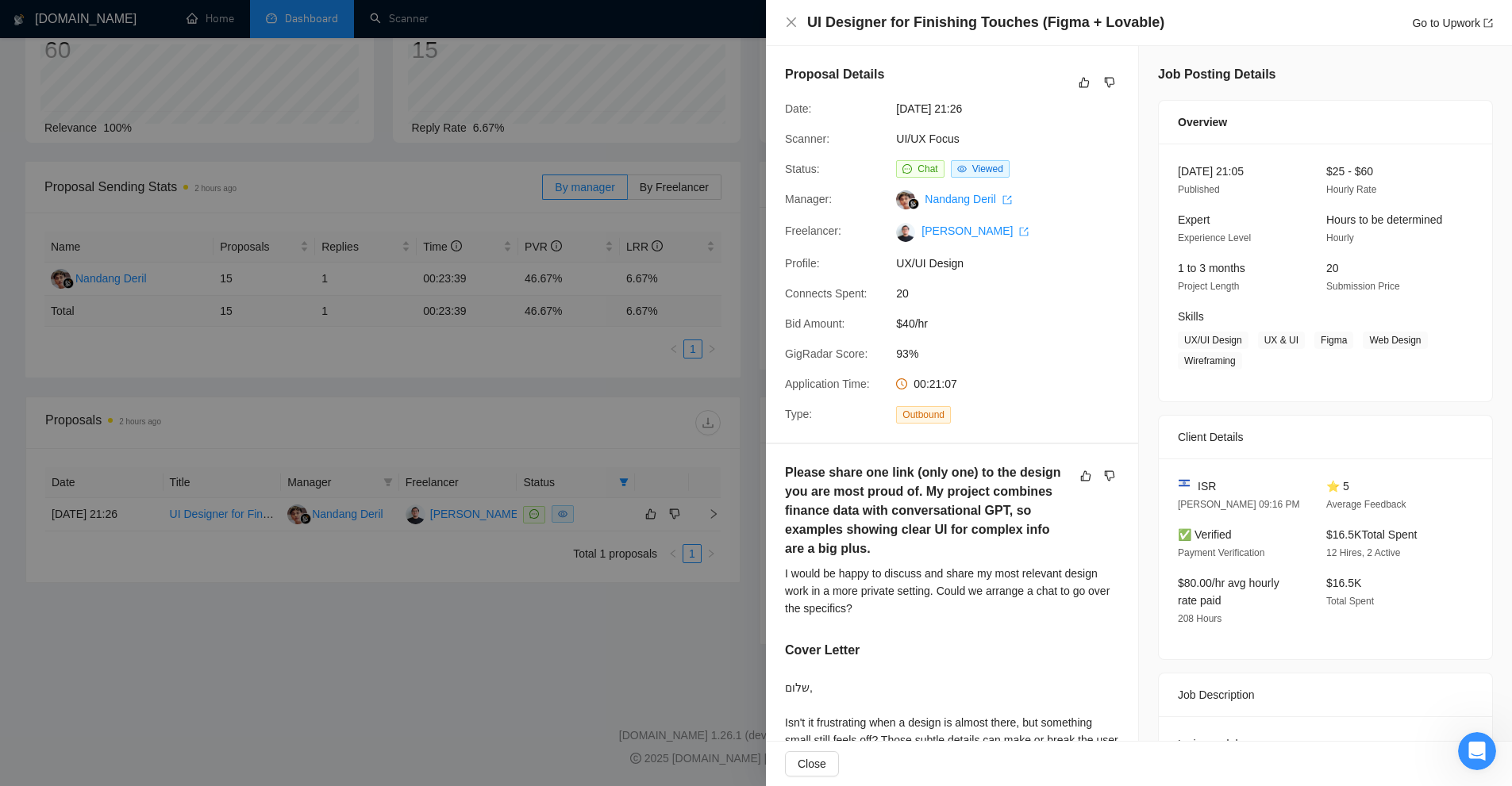
click at [646, 197] on div at bounding box center [756, 393] width 1512 height 786
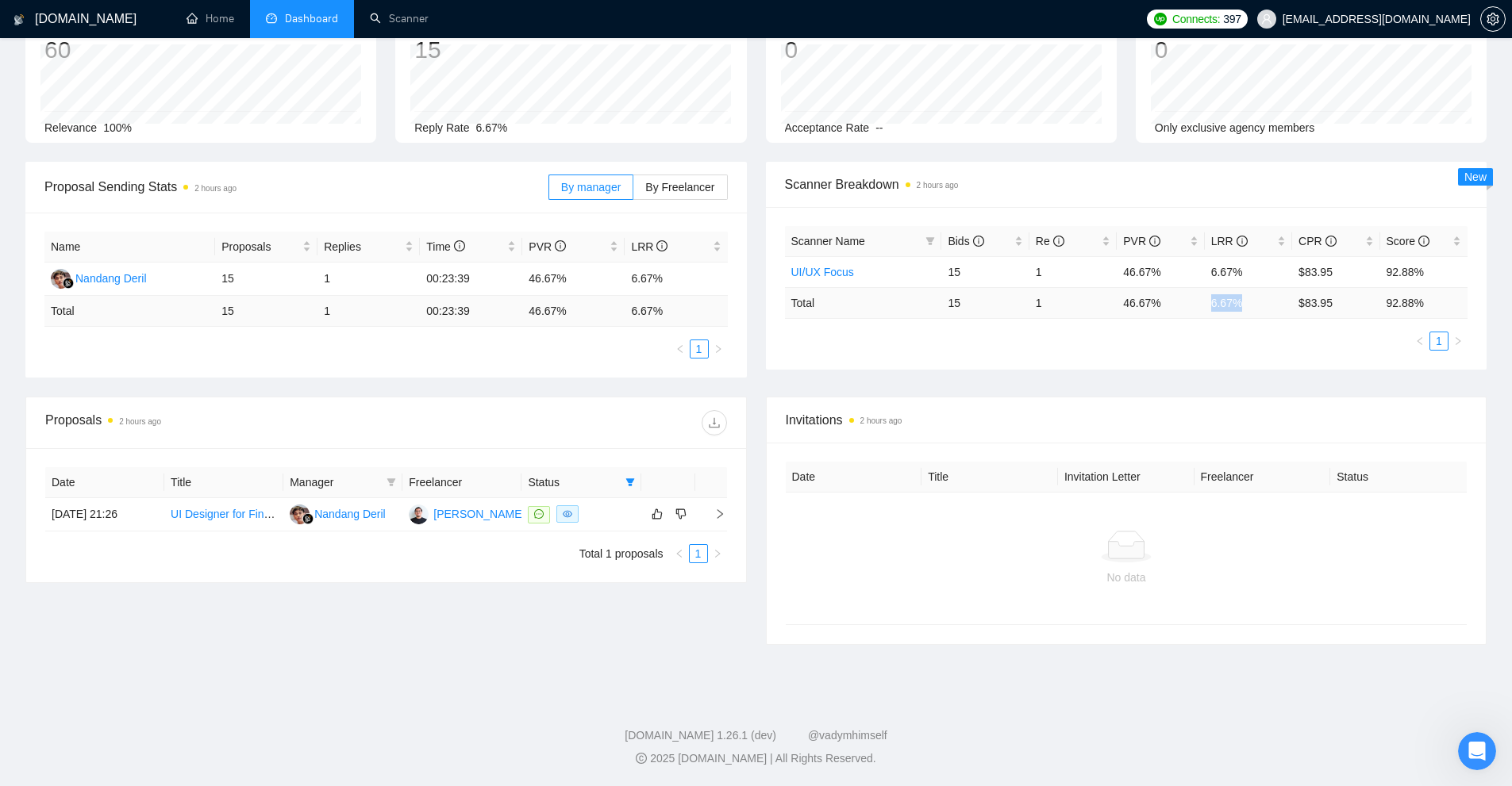
drag, startPoint x: 1237, startPoint y: 303, endPoint x: 1210, endPoint y: 303, distance: 27.0
click at [1210, 303] on td "6.67 %" at bounding box center [1248, 302] width 87 height 31
copy td "6.67 %"
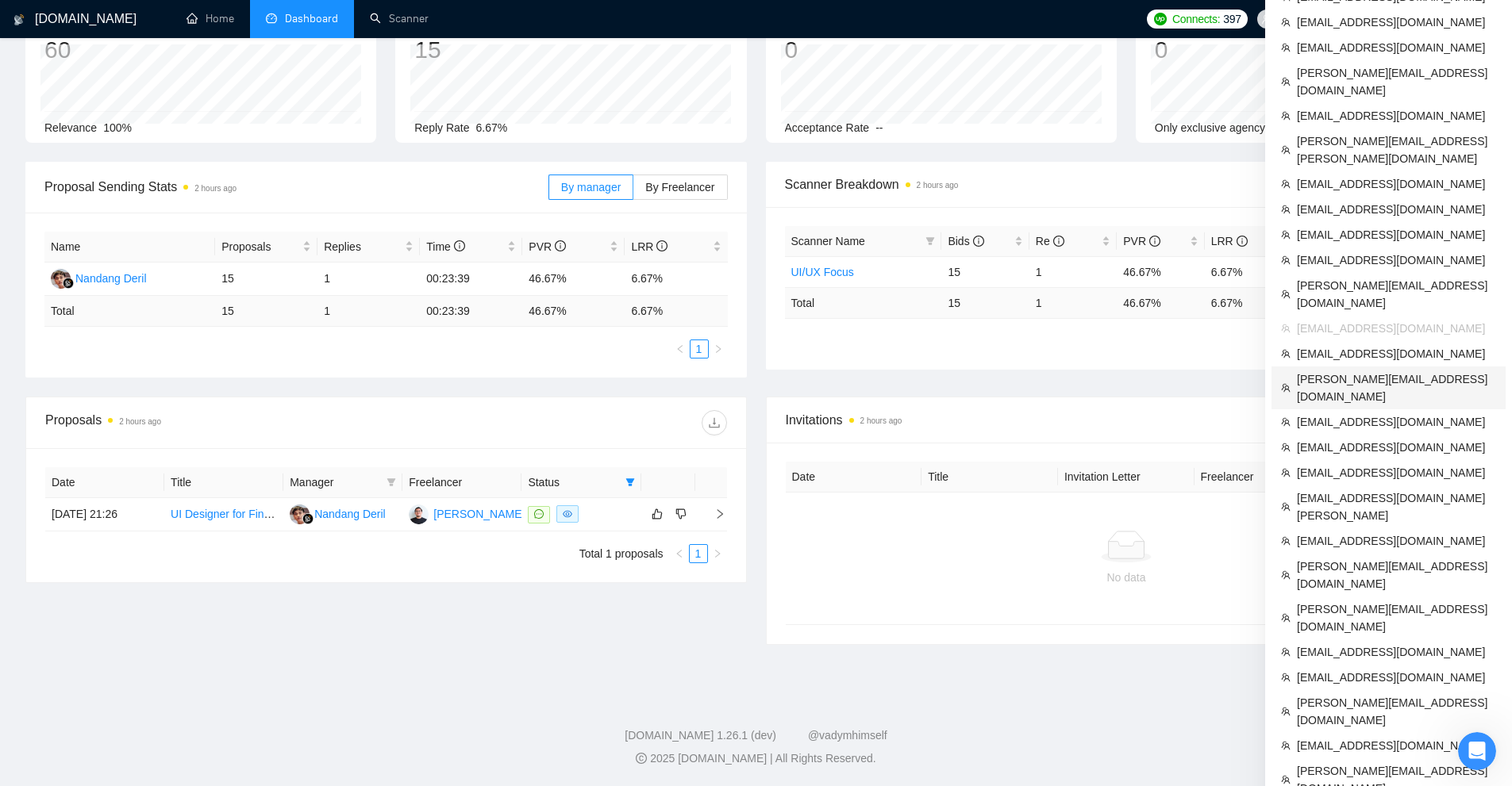
click at [1371, 371] on span "[PERSON_NAME][EMAIL_ADDRESS][DOMAIN_NAME]" at bounding box center [1397, 388] width 199 height 35
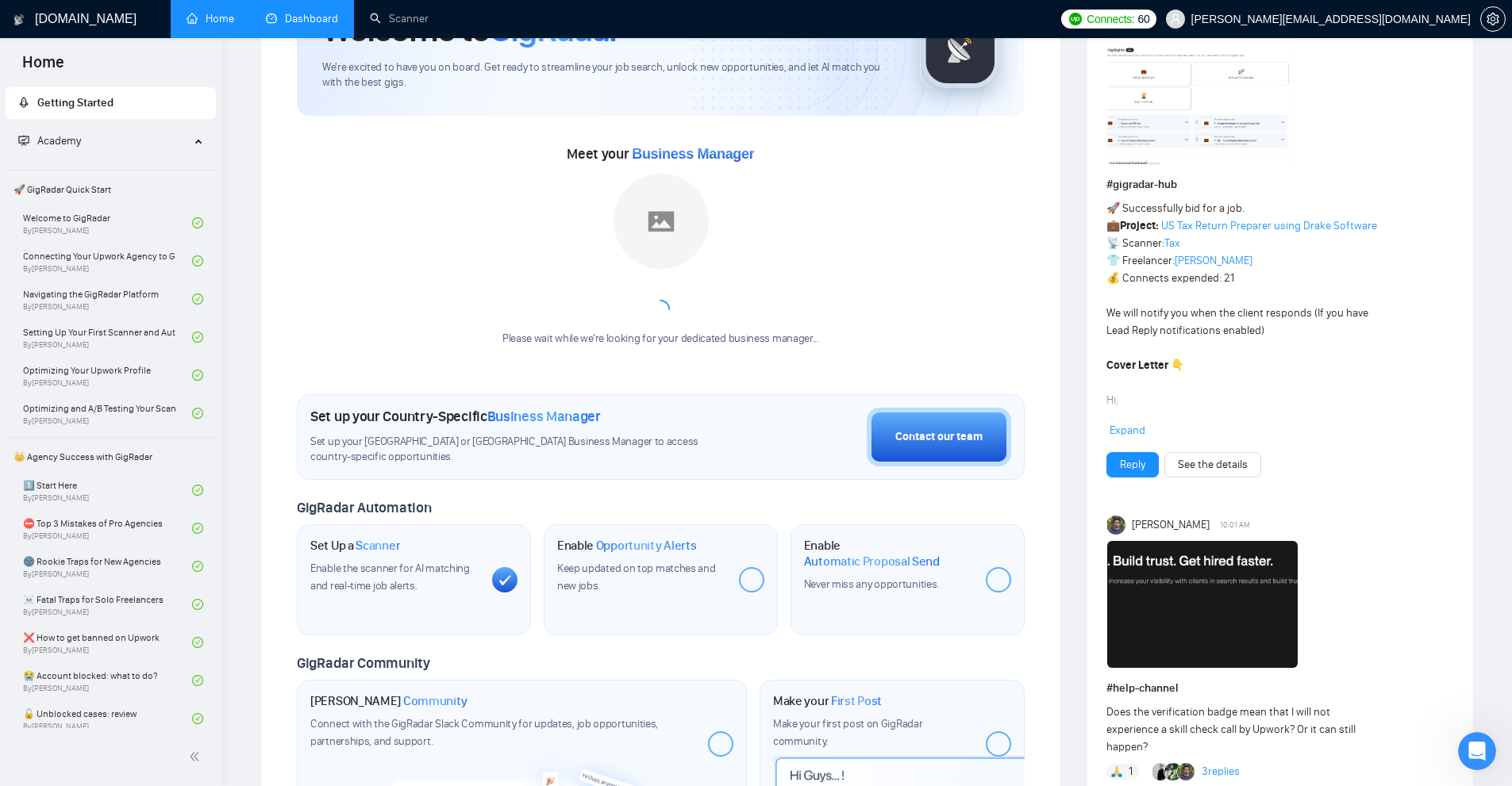
click at [301, 21] on link "Dashboard" at bounding box center [302, 19] width 73 height 14
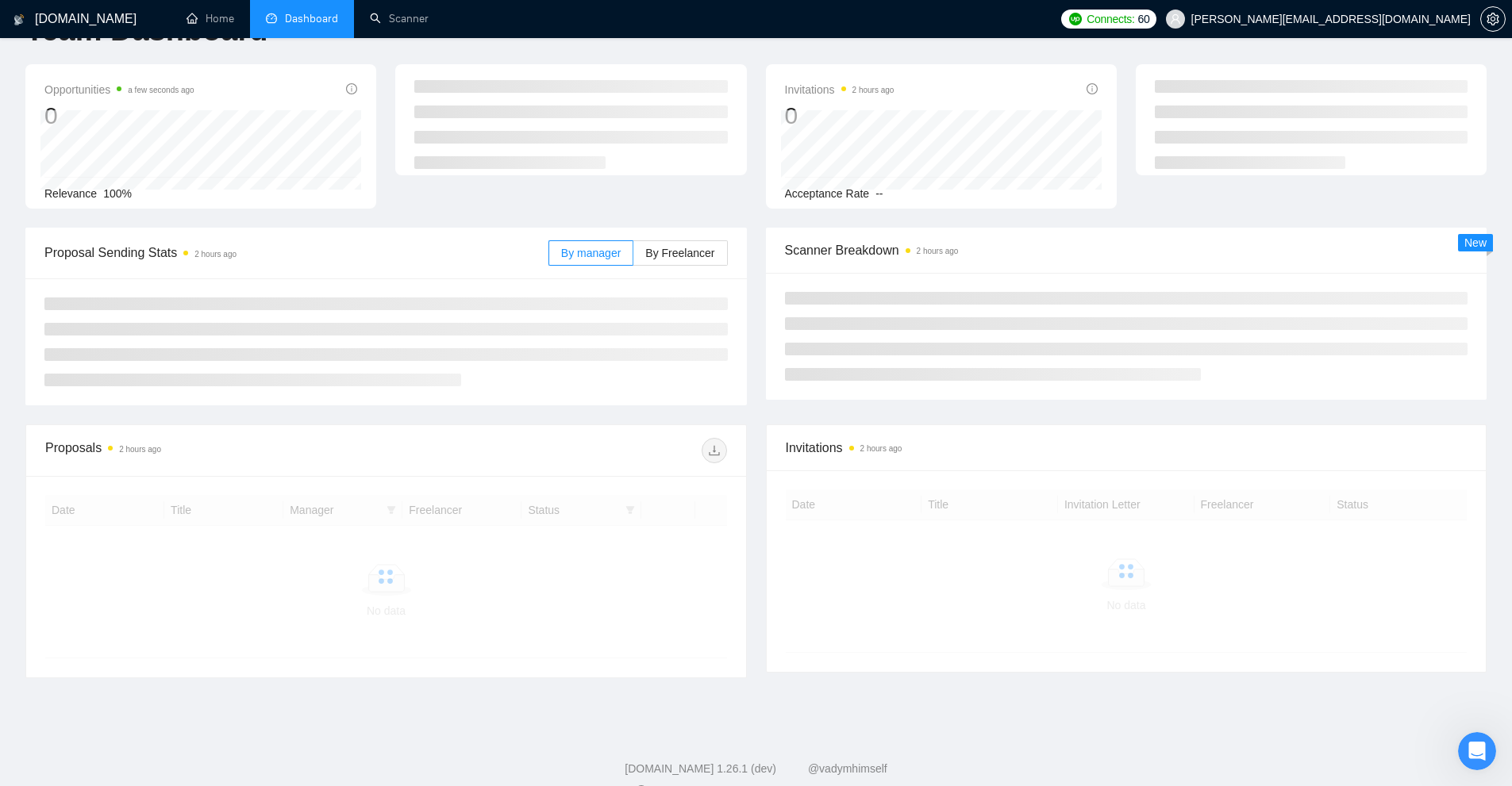
scroll to position [72, 0]
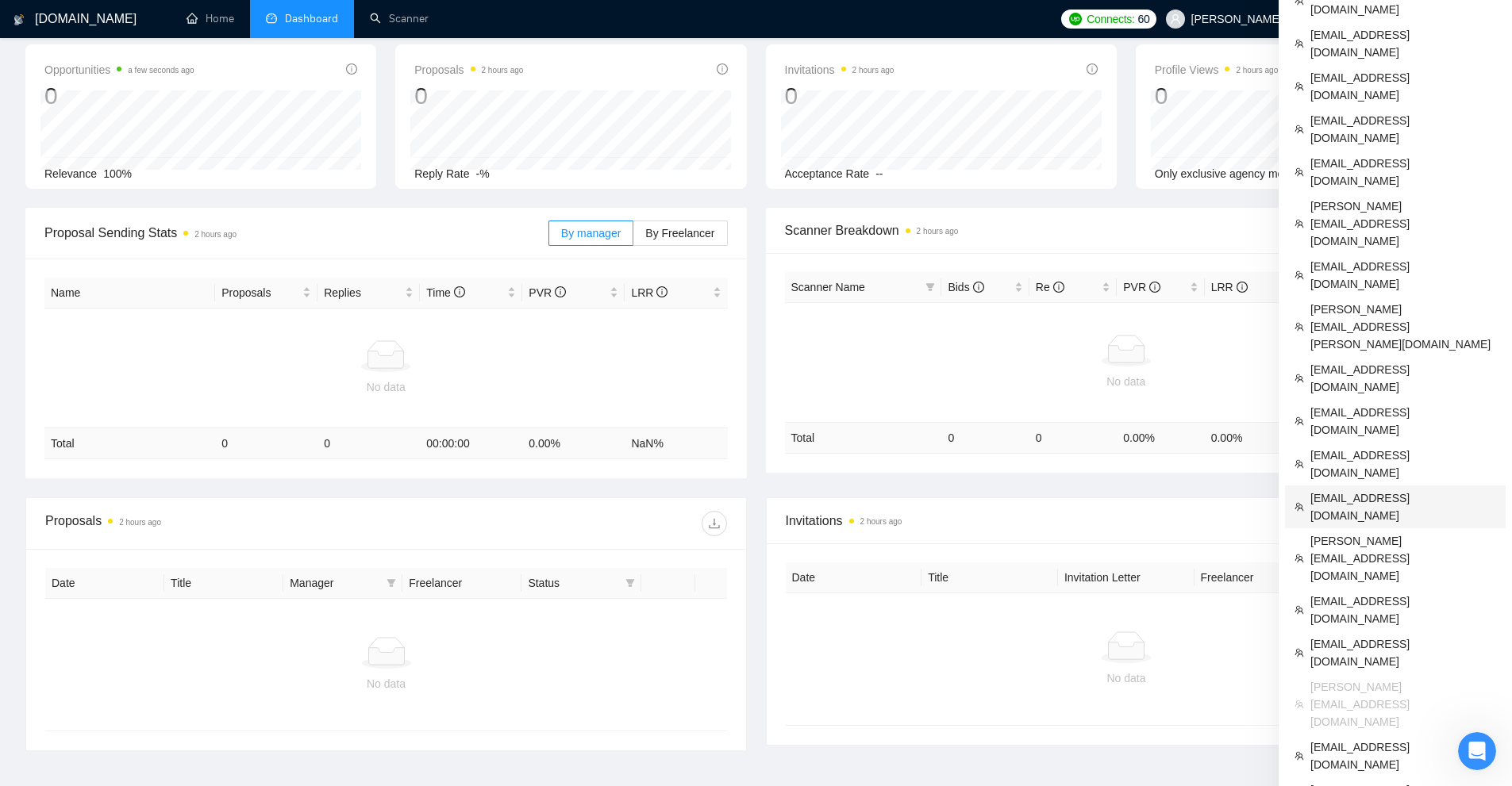
click at [1396, 490] on span "[EMAIL_ADDRESS][DOMAIN_NAME]" at bounding box center [1404, 507] width 186 height 35
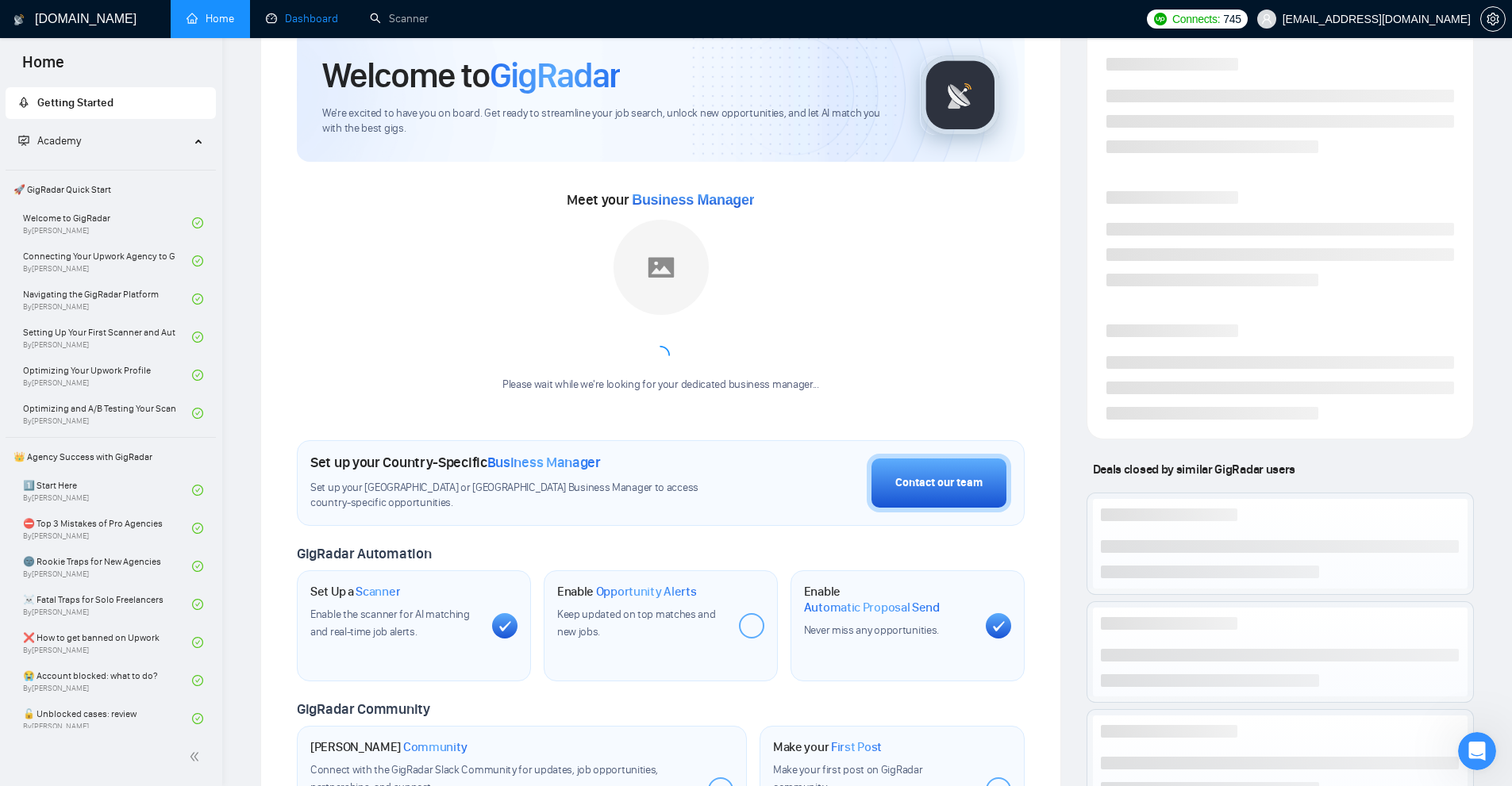
click at [307, 14] on link "Dashboard" at bounding box center [302, 19] width 73 height 14
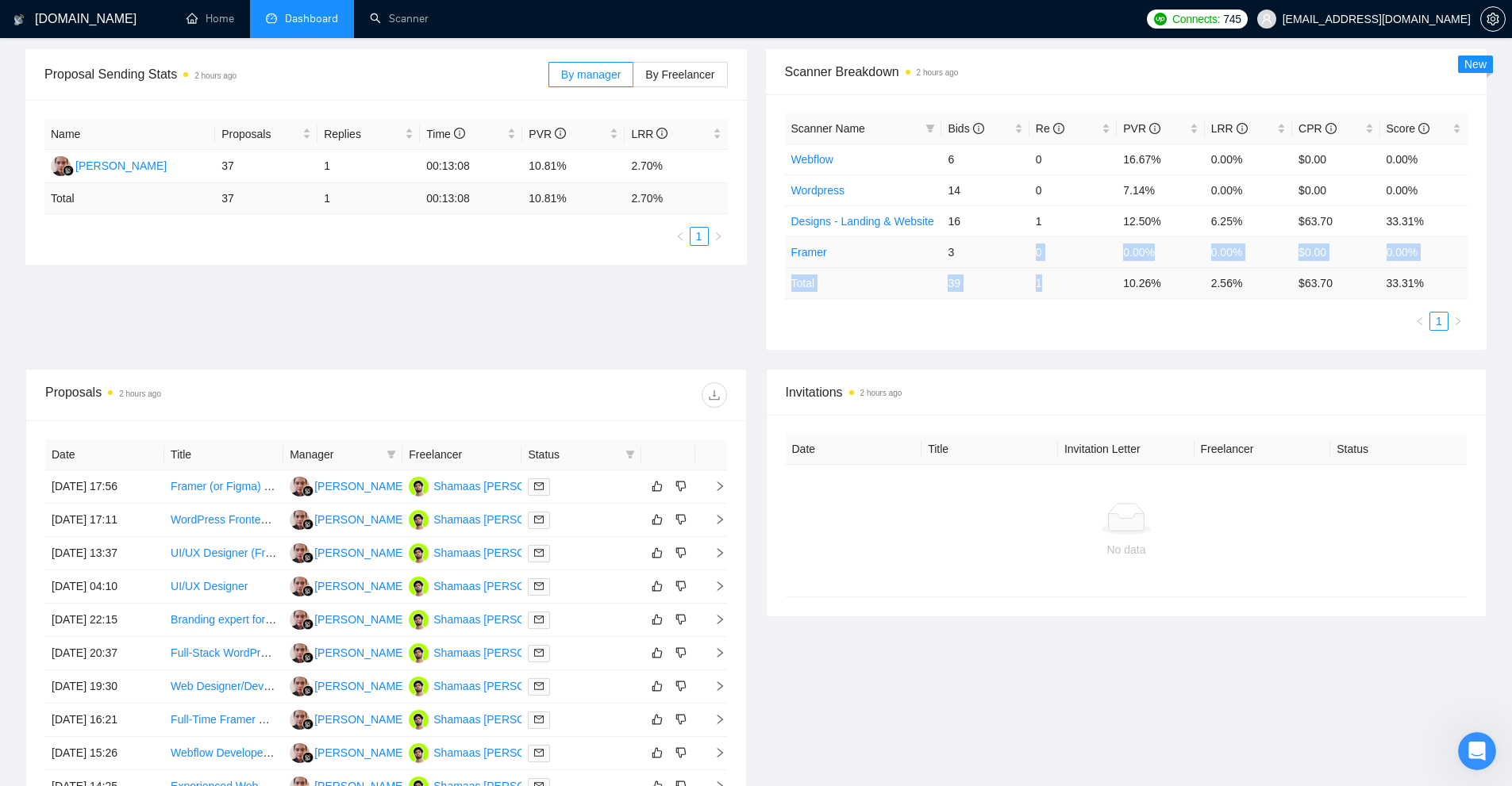
click at [1111, 283] on table "Scanner Name Bids Re PVR LRR CPR Score Webflow 6 0 16.67% 0.00% $0.00 0.00% Wor…" at bounding box center [1127, 206] width 683 height 186
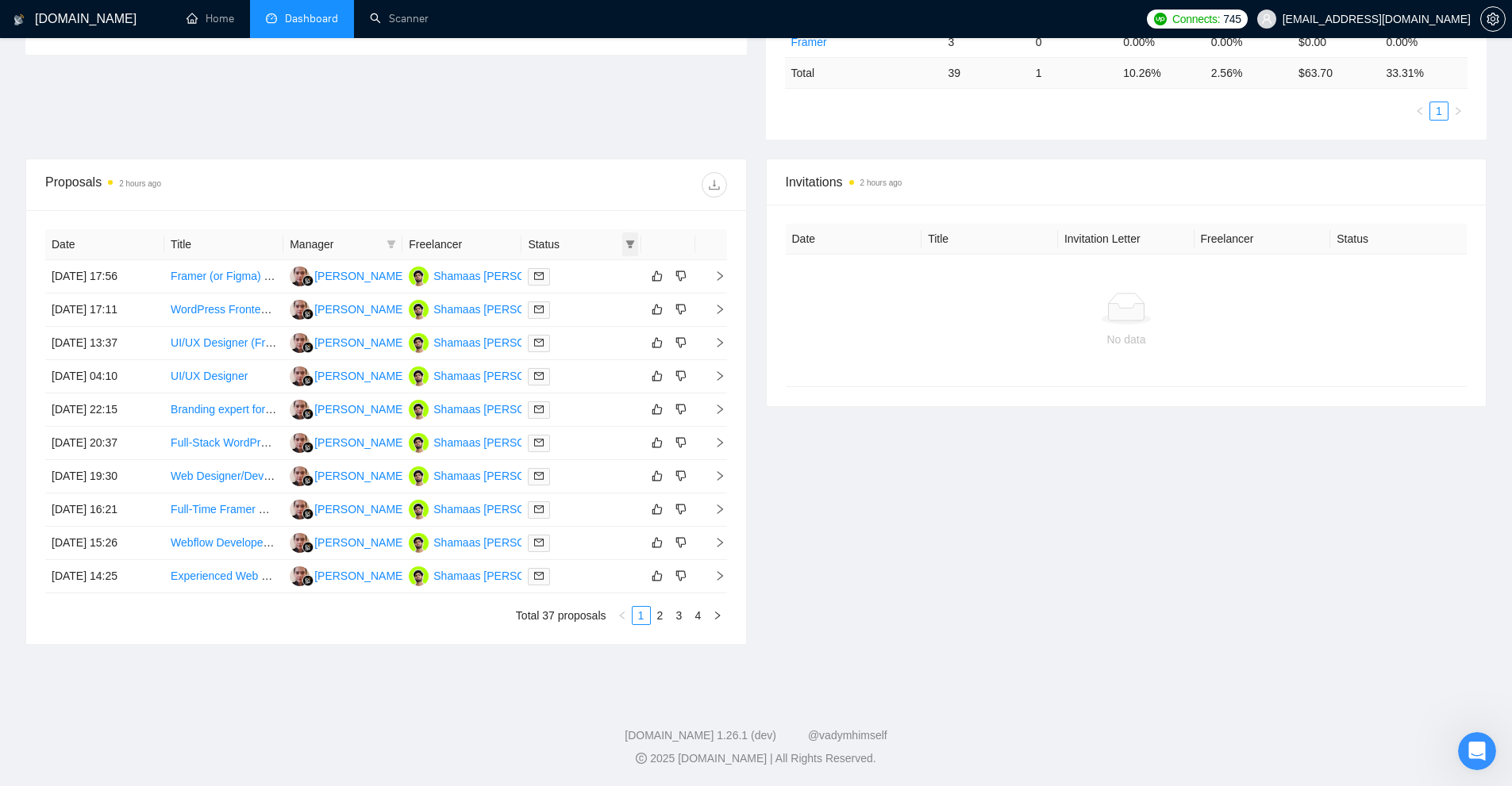
click at [626, 241] on icon "filter" at bounding box center [630, 244] width 9 height 9
click at [595, 305] on span "Sent" at bounding box center [590, 300] width 76 height 18
checkbox input "true"
click at [595, 276] on span "Chat" at bounding box center [590, 274] width 76 height 18
checkbox input "true"
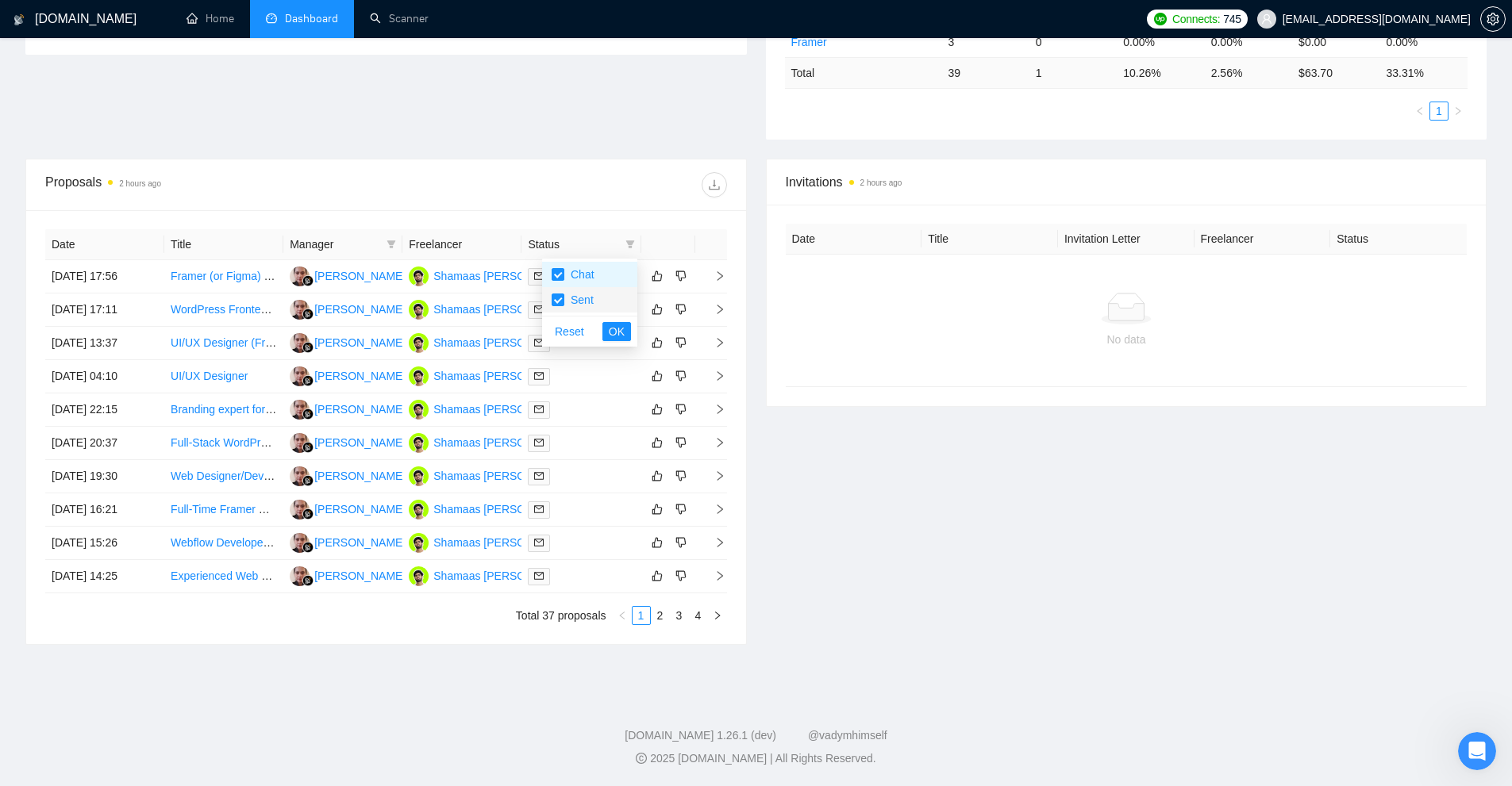
click at [596, 304] on span "Sent" at bounding box center [590, 300] width 76 height 18
checkbox input "false"
click at [616, 332] on span "OK" at bounding box center [617, 332] width 16 height 18
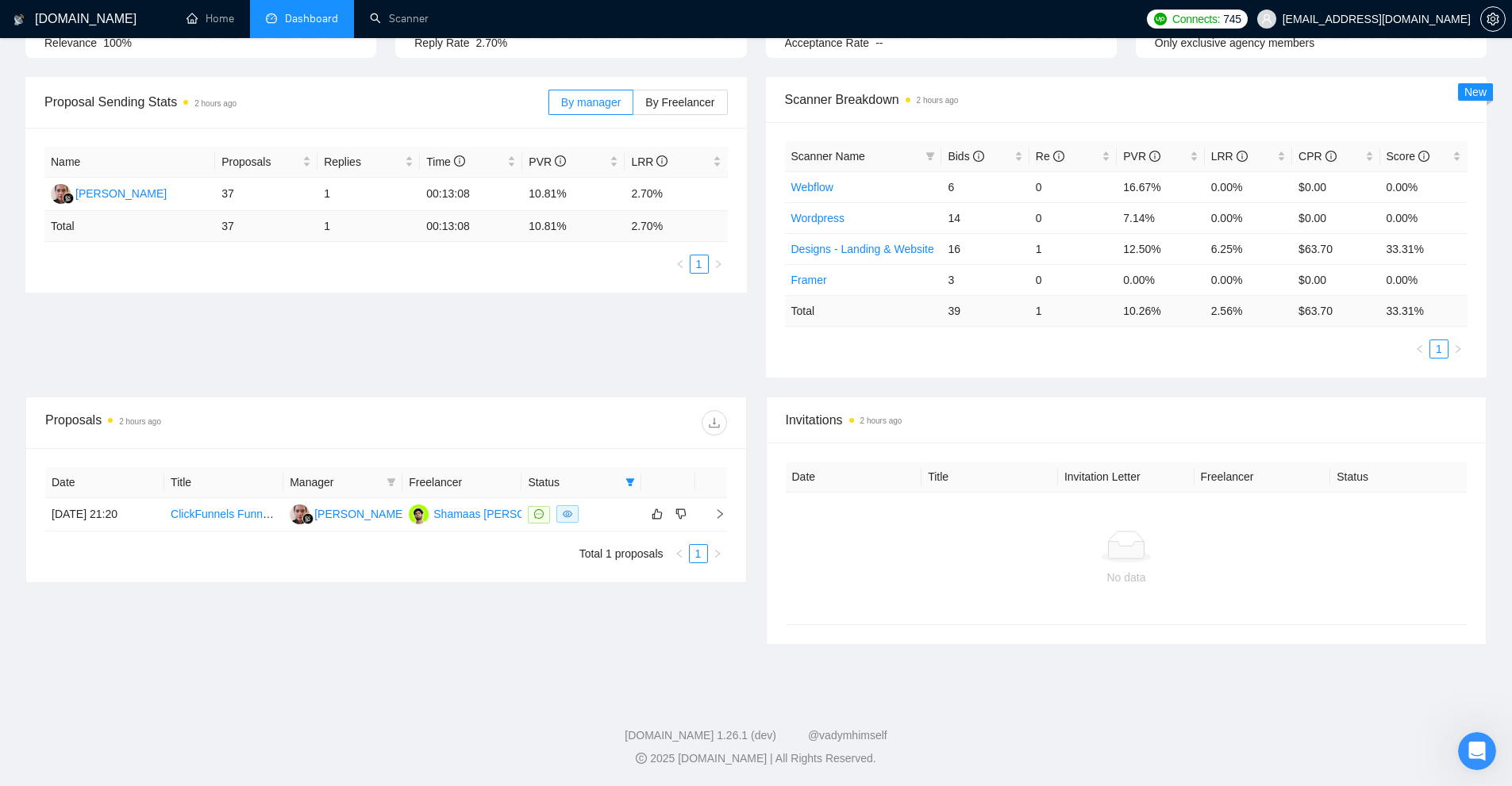
scroll to position [203, 0]
click at [614, 522] on div at bounding box center [581, 515] width 106 height 19
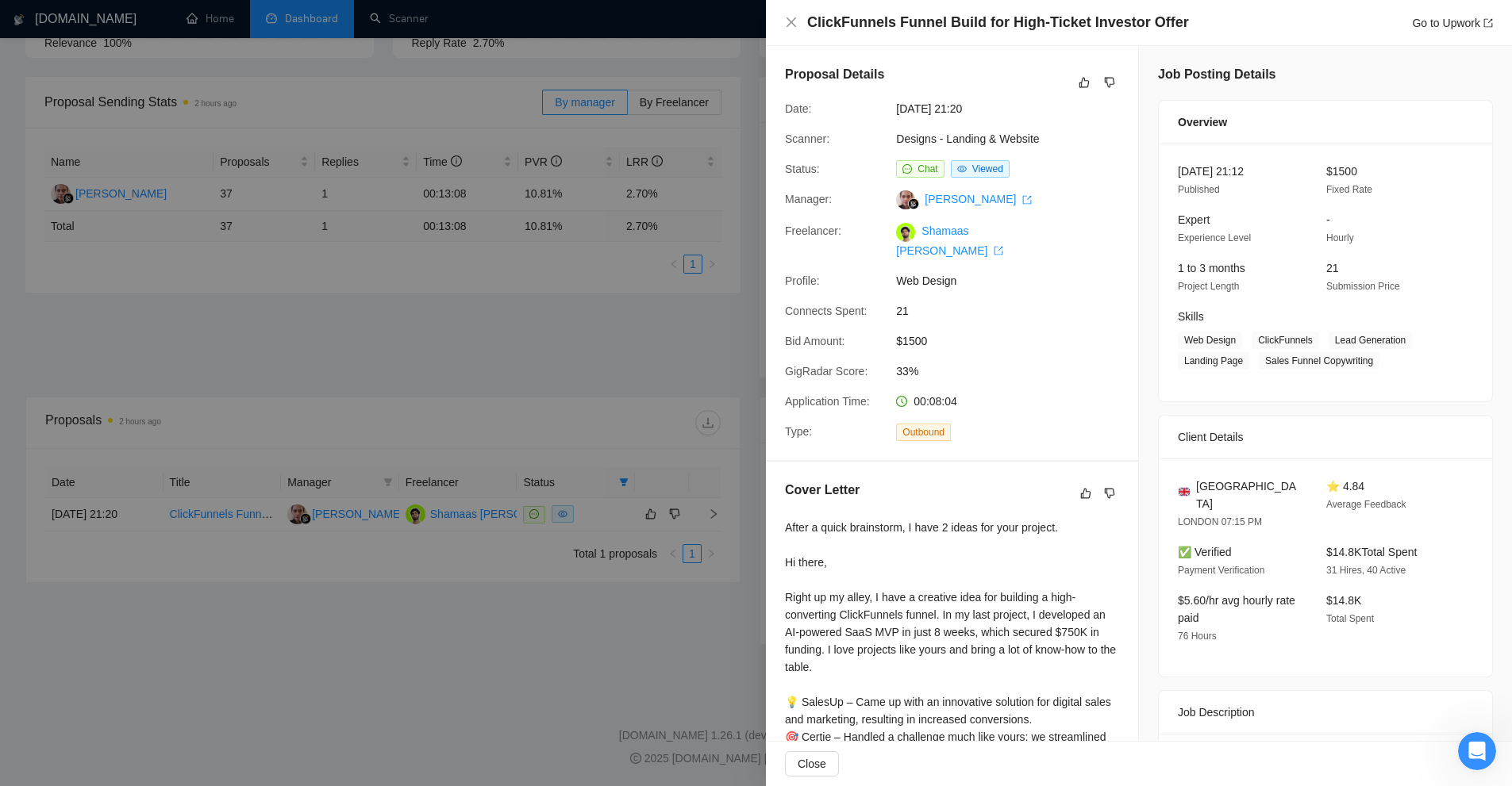
drag, startPoint x: 1003, startPoint y: 100, endPoint x: 960, endPoint y: 100, distance: 43.0
click at [960, 100] on span "[DATE] 21:20" at bounding box center [1015, 108] width 238 height 18
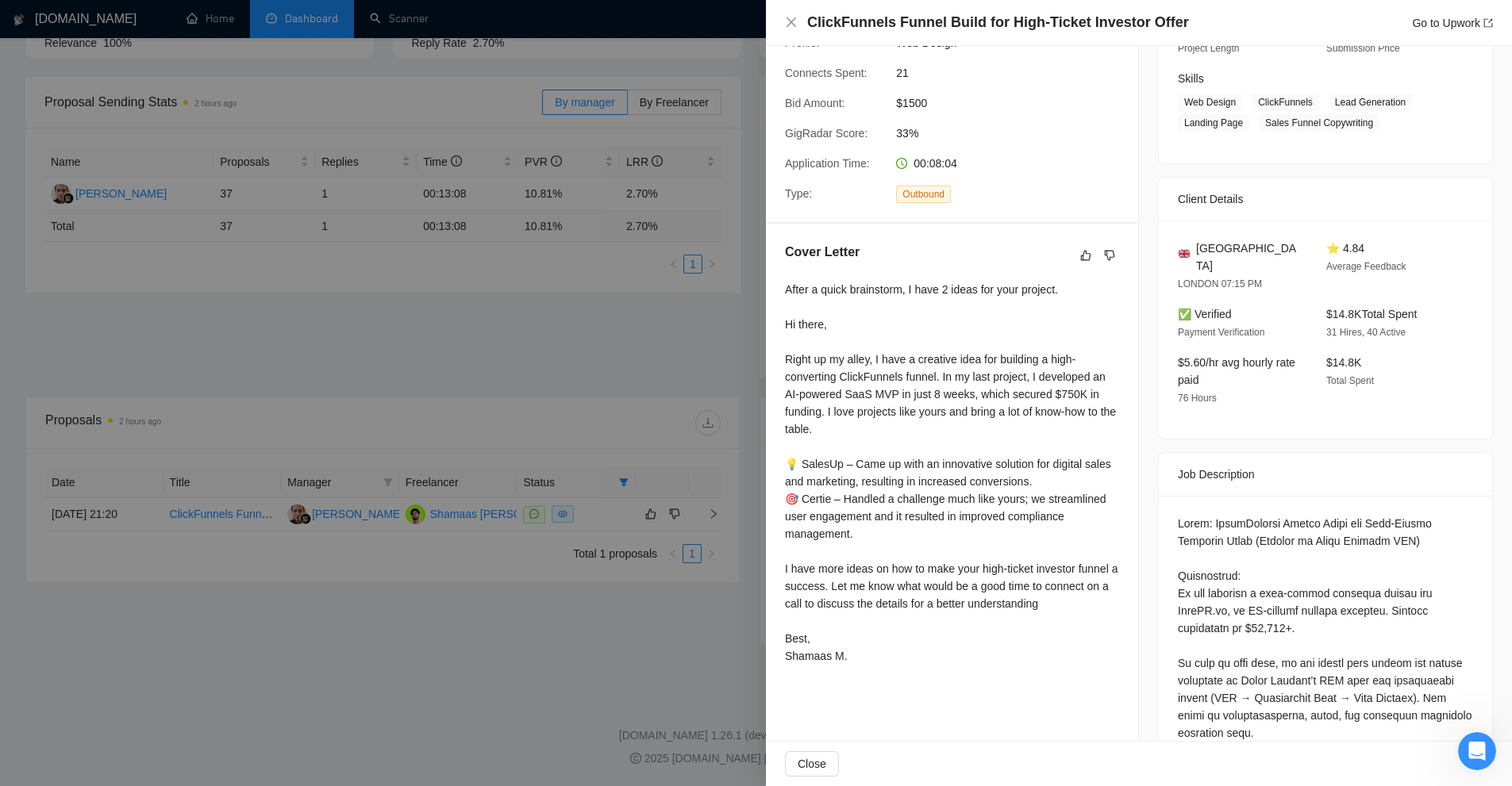
scroll to position [0, 0]
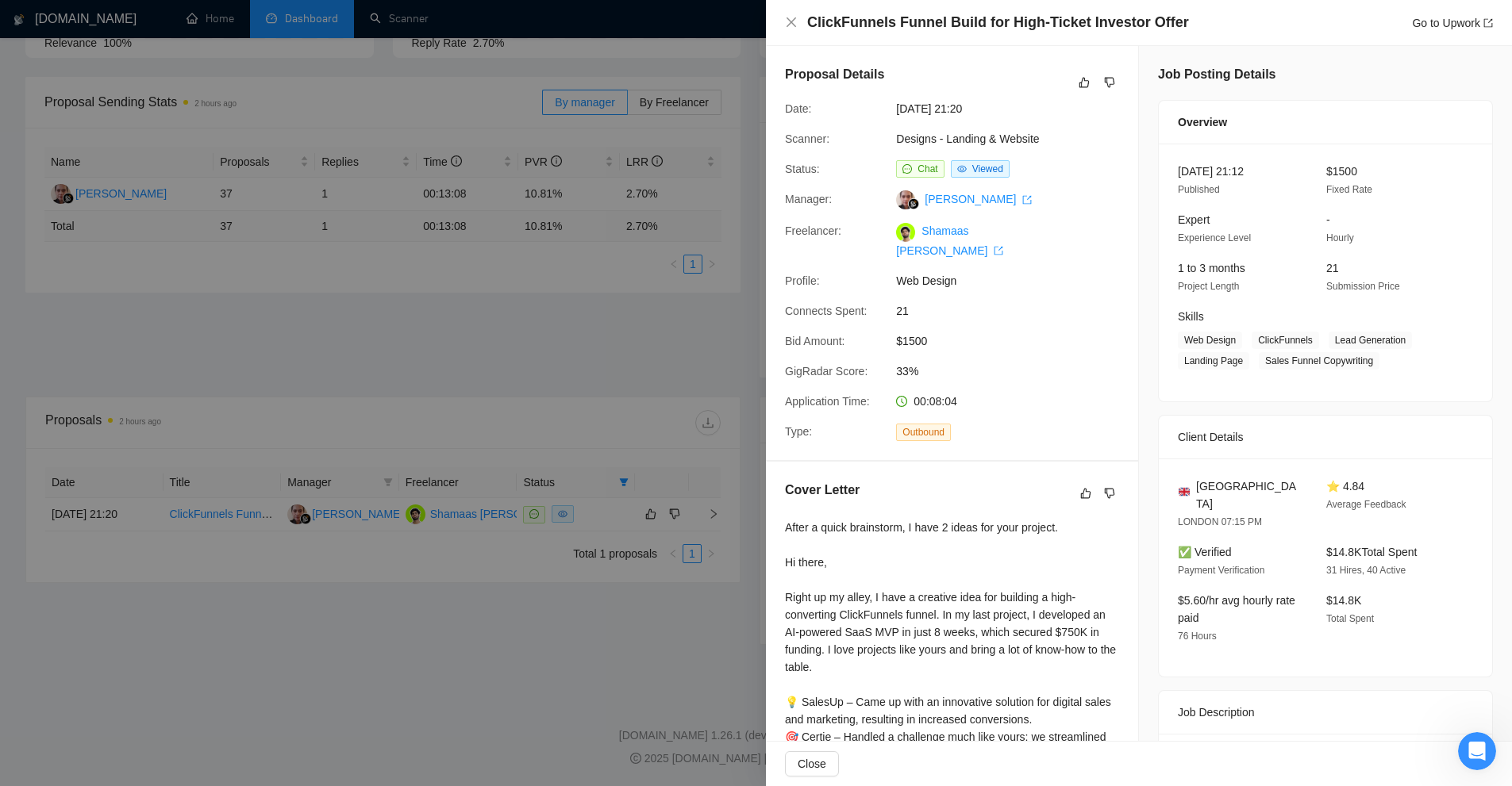
click at [522, 140] on div at bounding box center [756, 393] width 1512 height 786
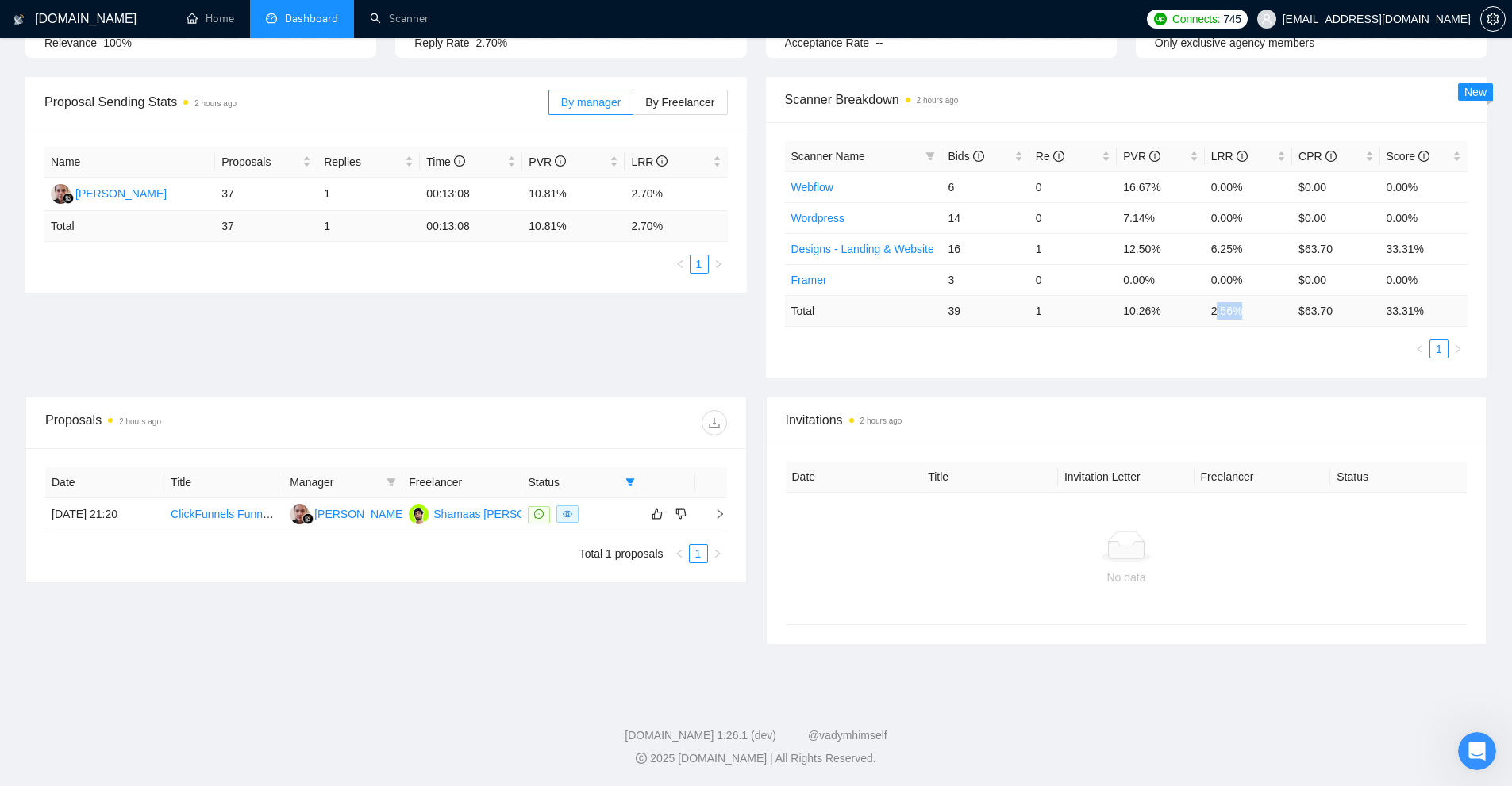
drag, startPoint x: 1251, startPoint y: 310, endPoint x: 1216, endPoint y: 307, distance: 35.1
click at [1216, 307] on td "2.56 %" at bounding box center [1248, 311] width 87 height 31
drag, startPoint x: 1211, startPoint y: 307, endPoint x: 1266, endPoint y: 310, distance: 55.1
click at [1265, 310] on td "2.56 %" at bounding box center [1248, 311] width 87 height 31
copy td "2.56 %"
